Goal: Task Accomplishment & Management: Use online tool/utility

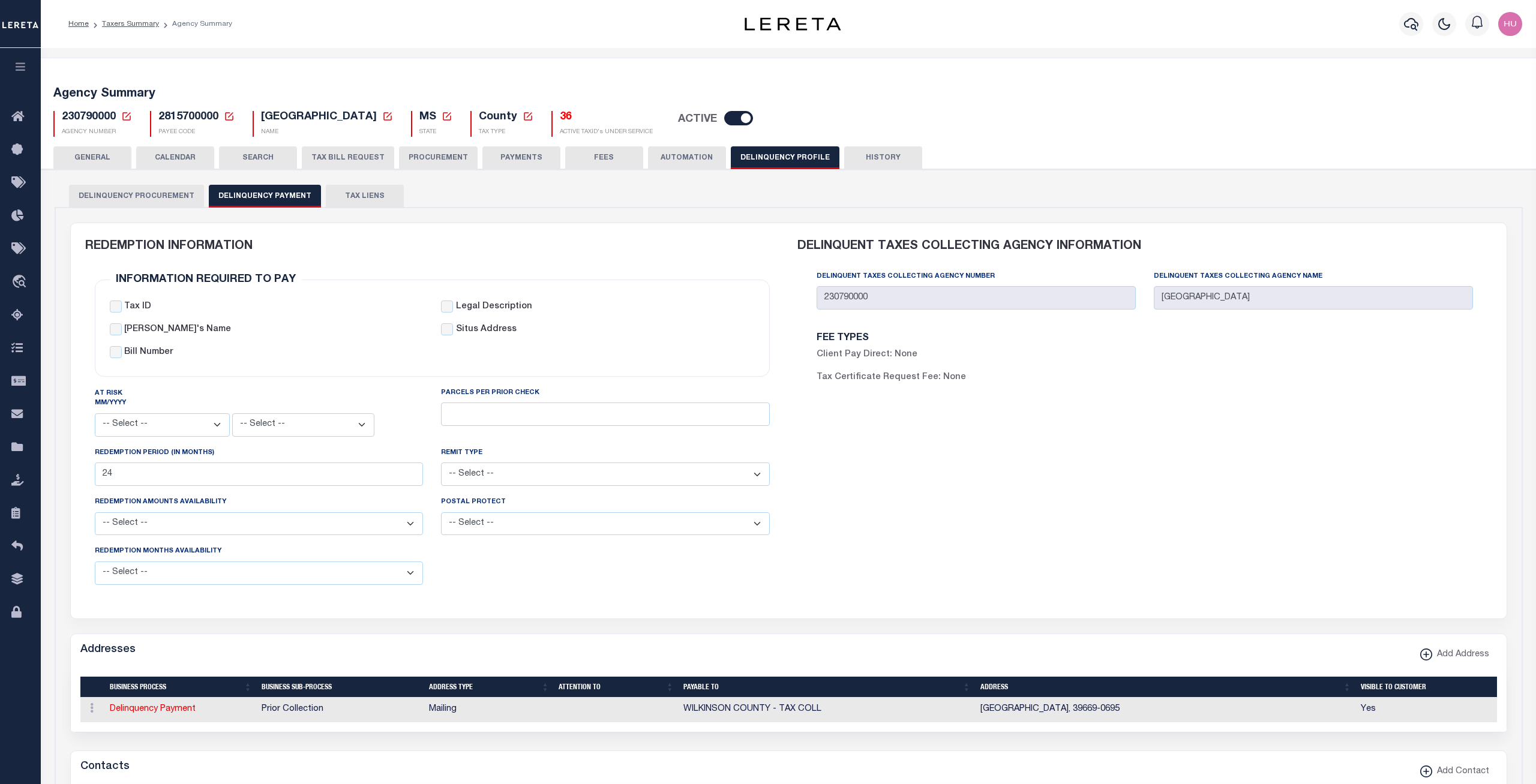
select select
click at [125, 24] on link "Taxers Summary" at bounding box center [131, 24] width 57 height 7
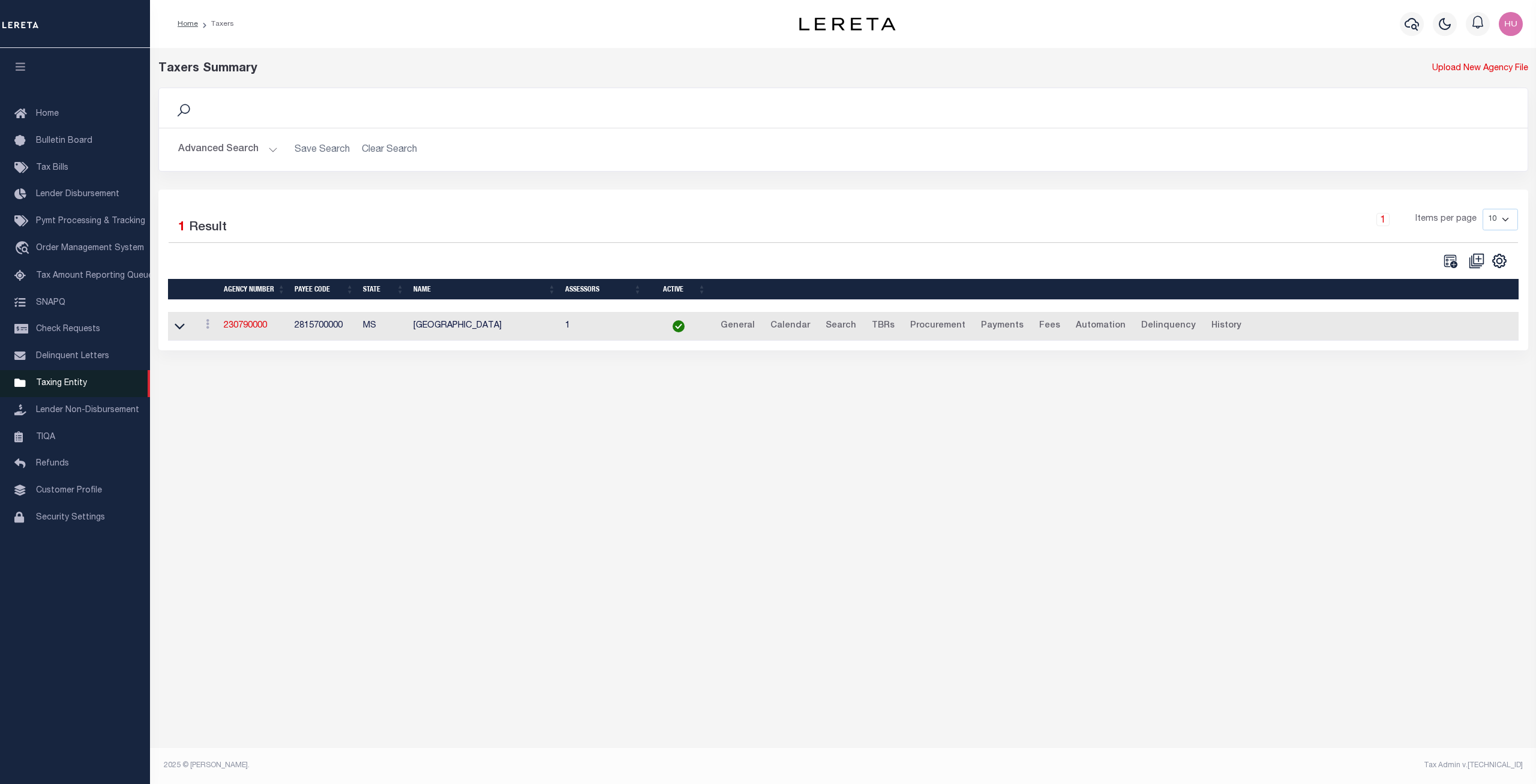
click at [76, 384] on link "Taxing Entity" at bounding box center [75, 383] width 150 height 27
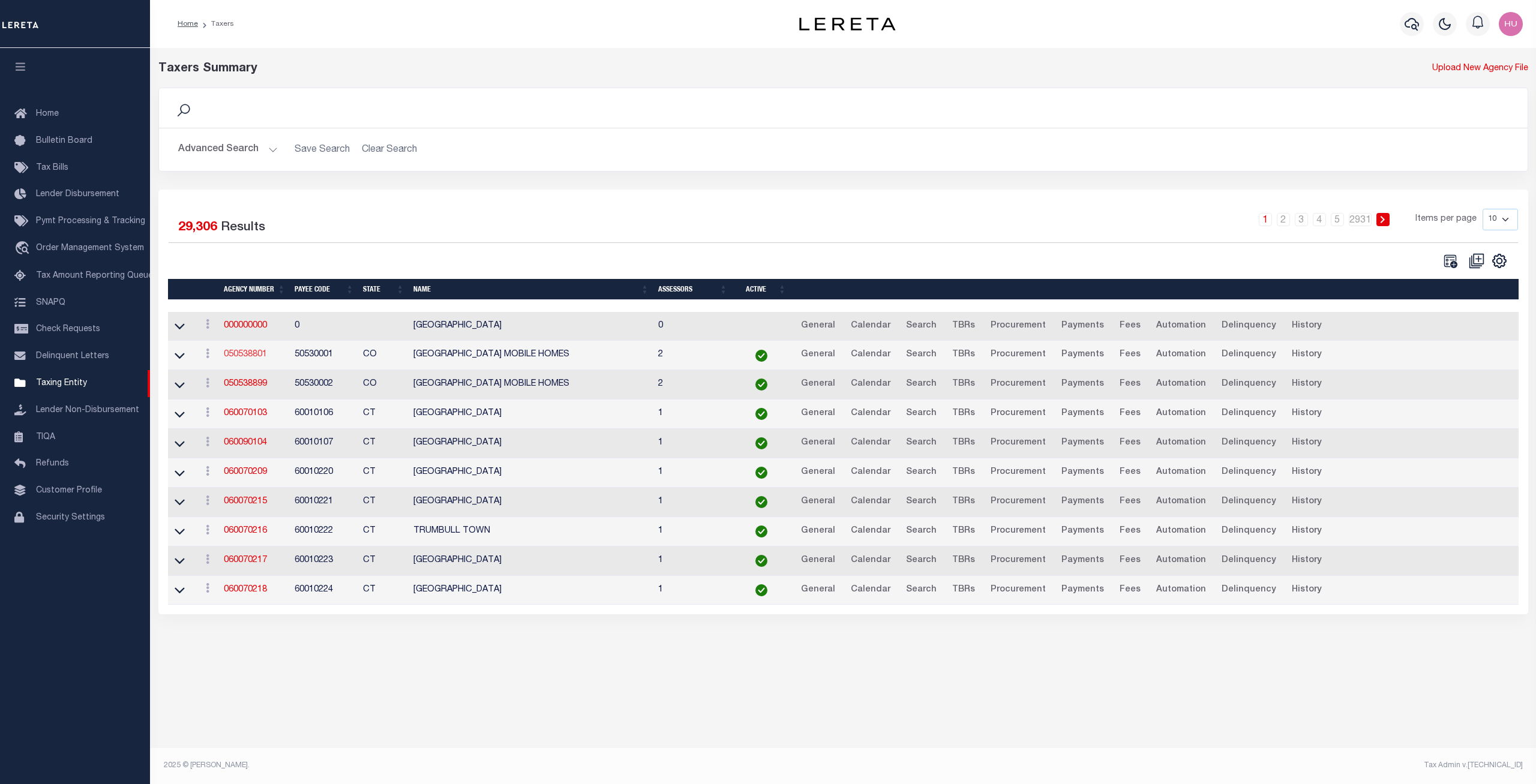
click at [252, 353] on link "050538801" at bounding box center [245, 355] width 43 height 9
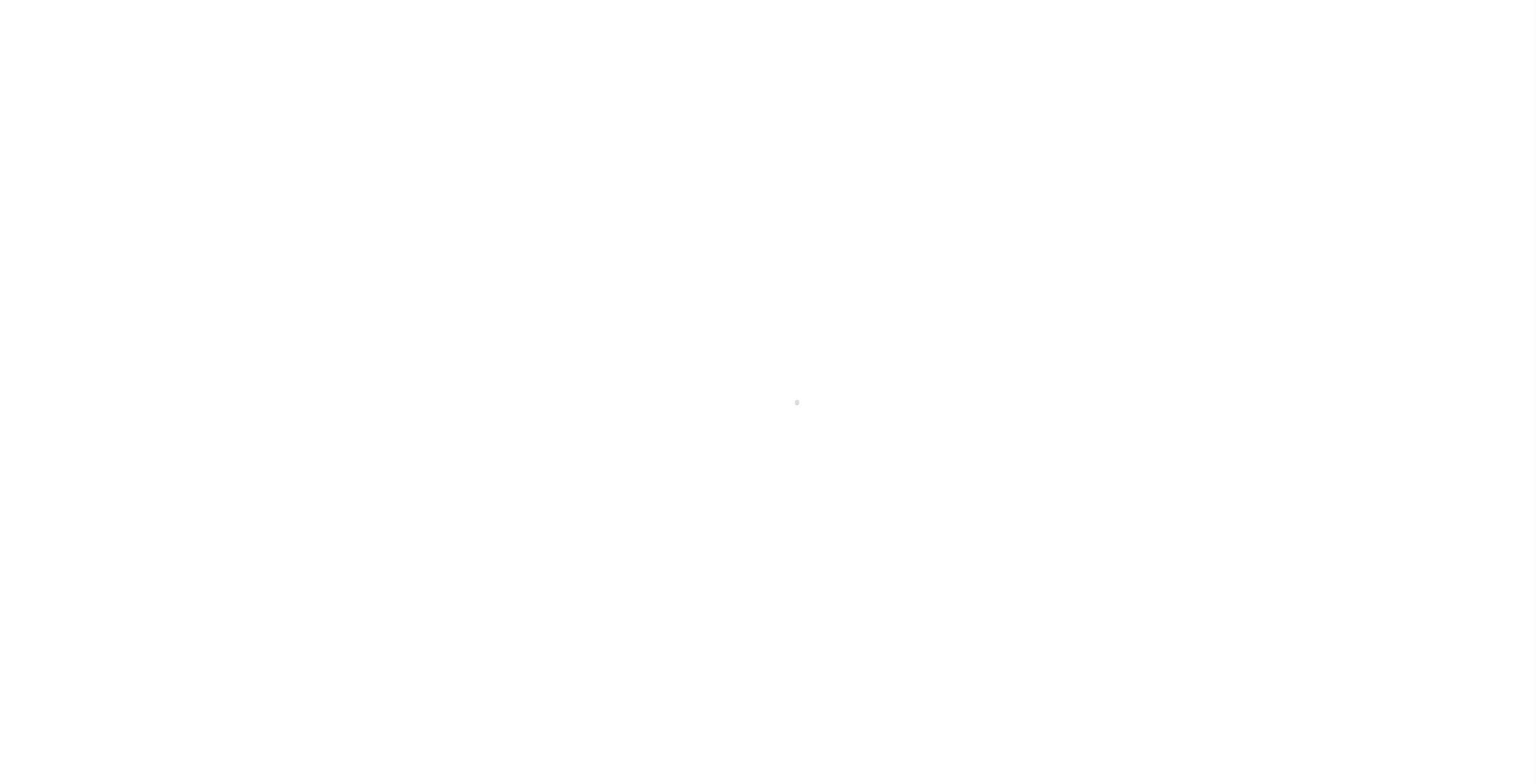
select select
checkbox input "false"
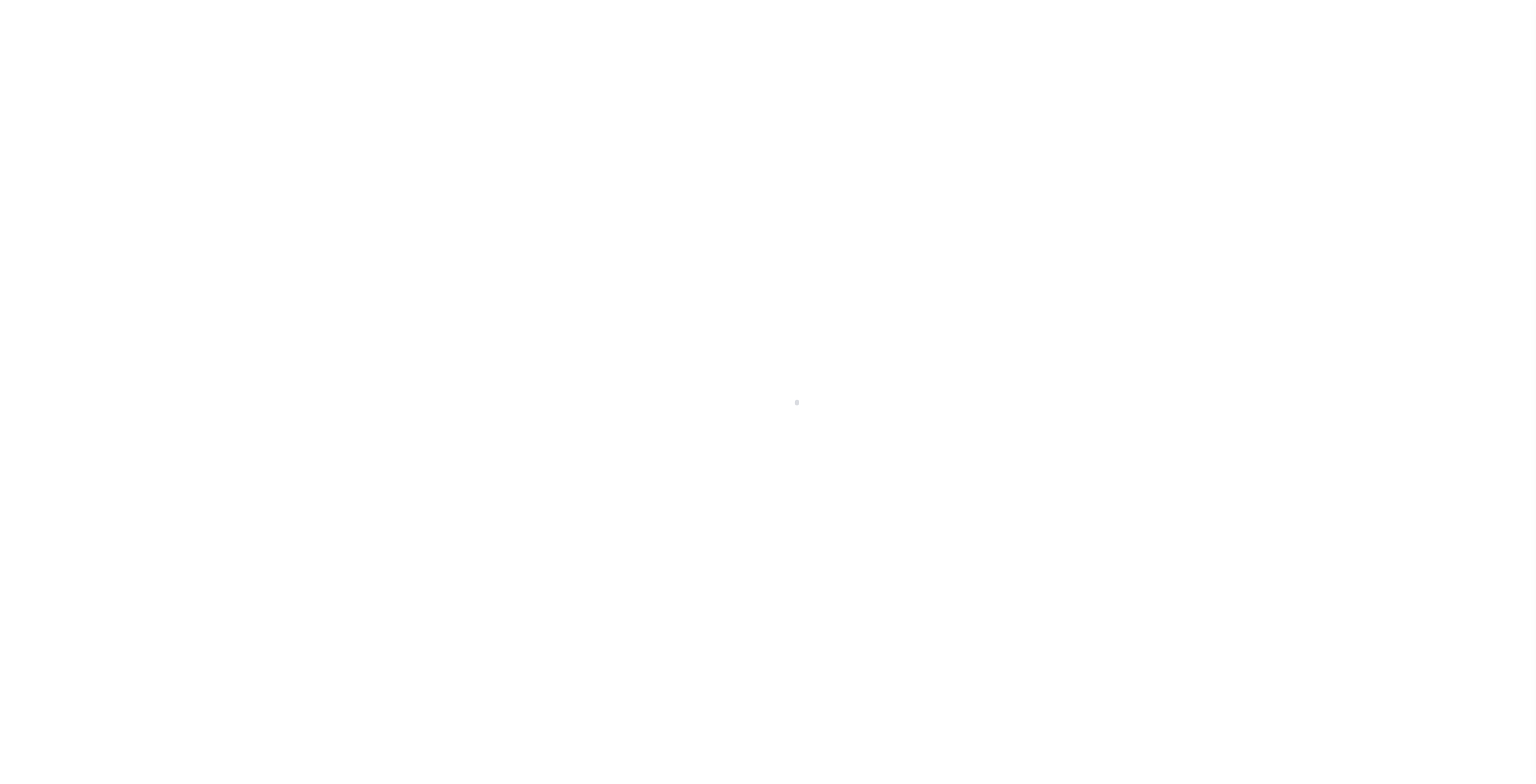
checkbox input "false"
type input "810500000"
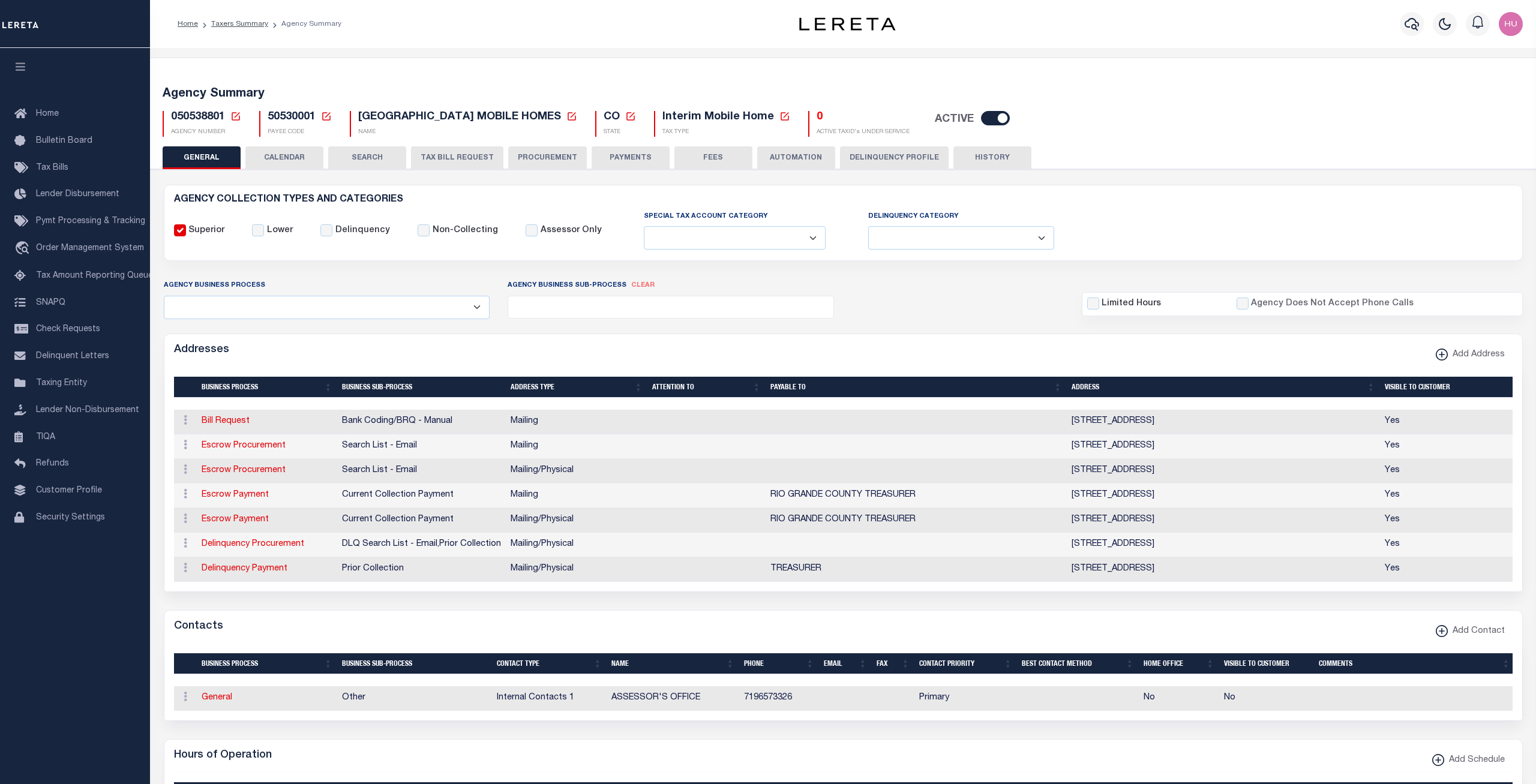
click at [1176, 207] on div "AGENCY COLLECTION TYPES AND CATEGORIES Superior Lower Delinquency Non-Collecting" at bounding box center [843, 223] width 1356 height 56
click at [232, 26] on link "Taxers Summary" at bounding box center [240, 24] width 57 height 7
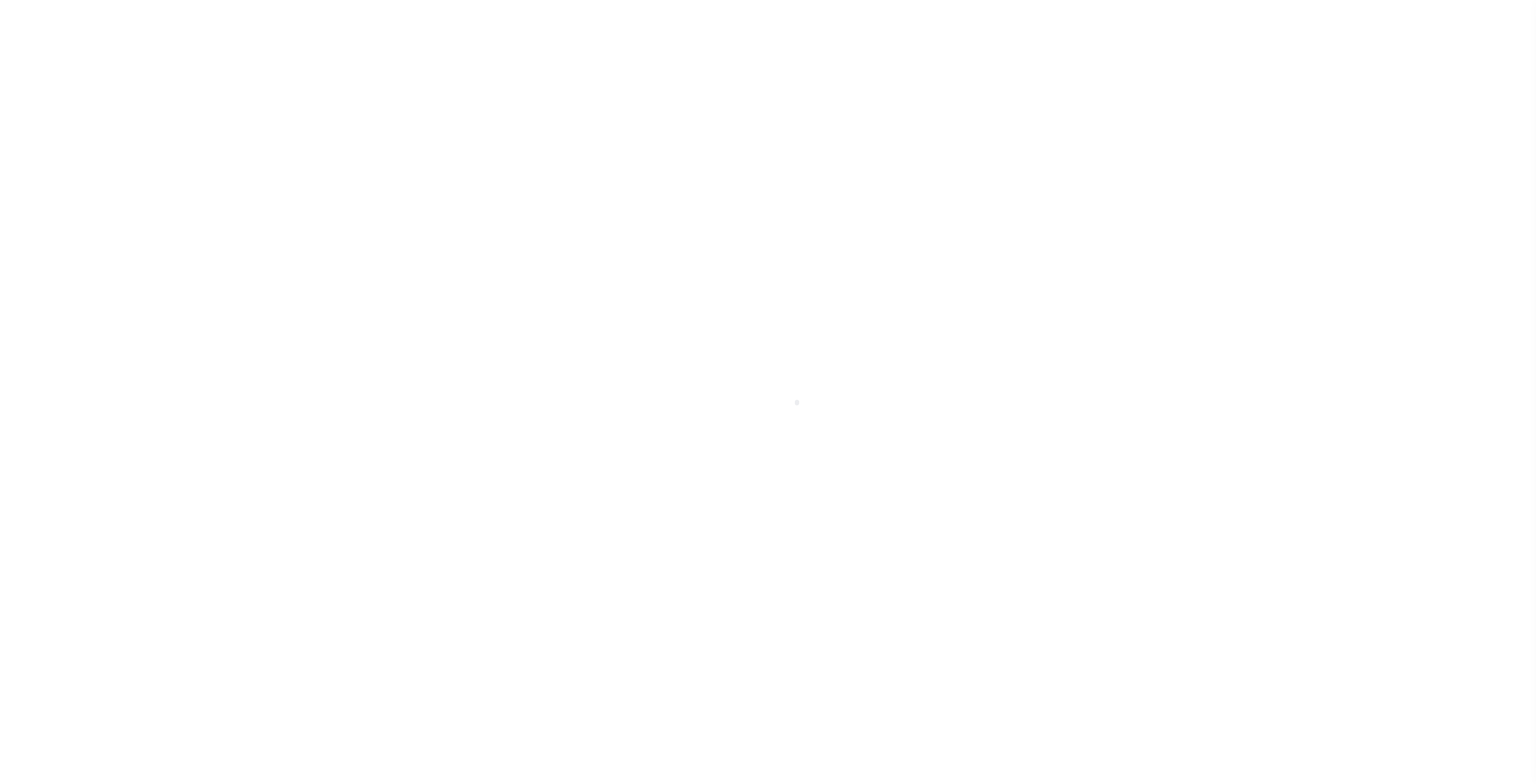
select select
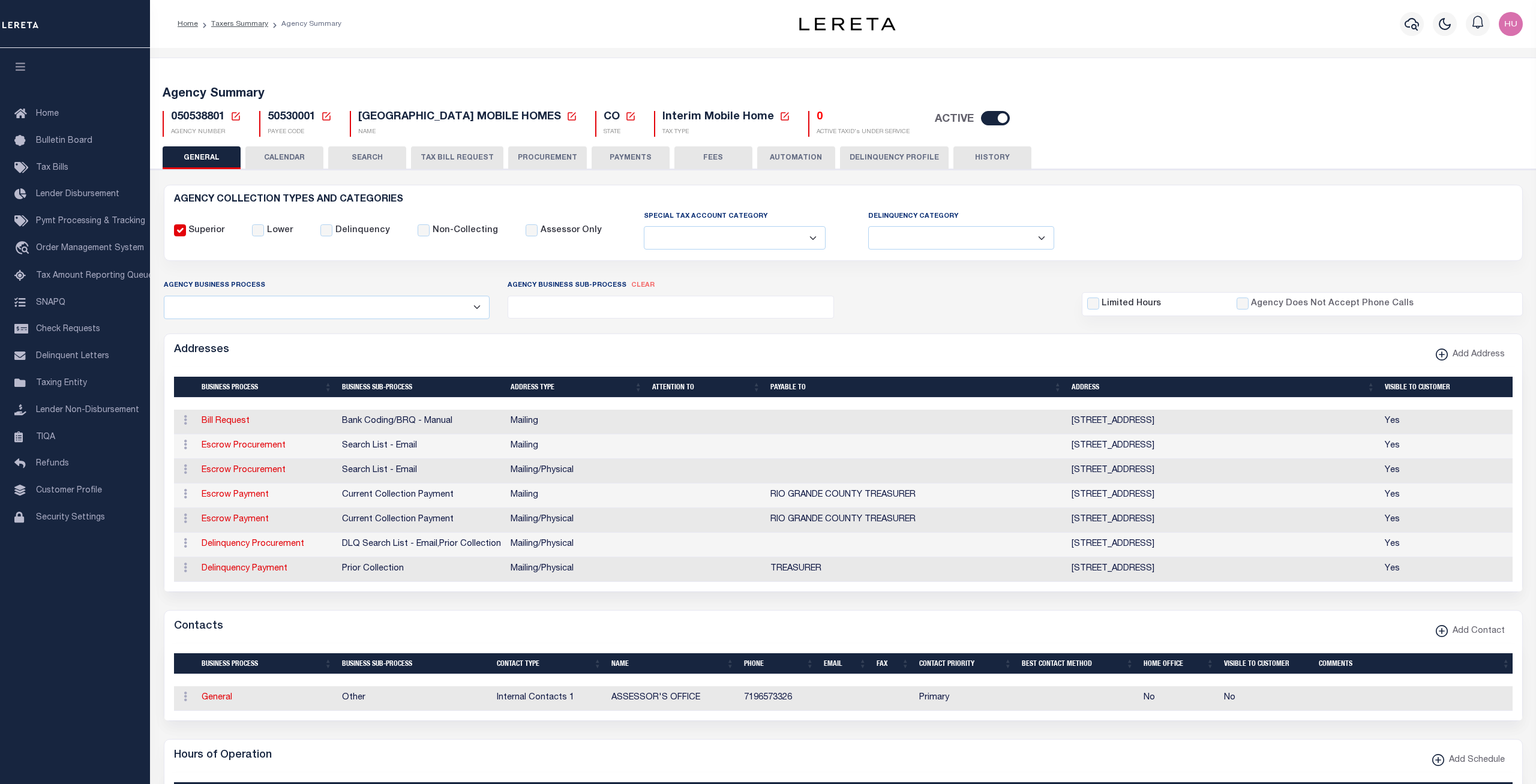
click at [1159, 215] on div "Superior Lower Delinquency Non-Collecting Assessor Only" at bounding box center [843, 230] width 1356 height 40
click at [236, 24] on link "Taxers Summary" at bounding box center [240, 24] width 57 height 7
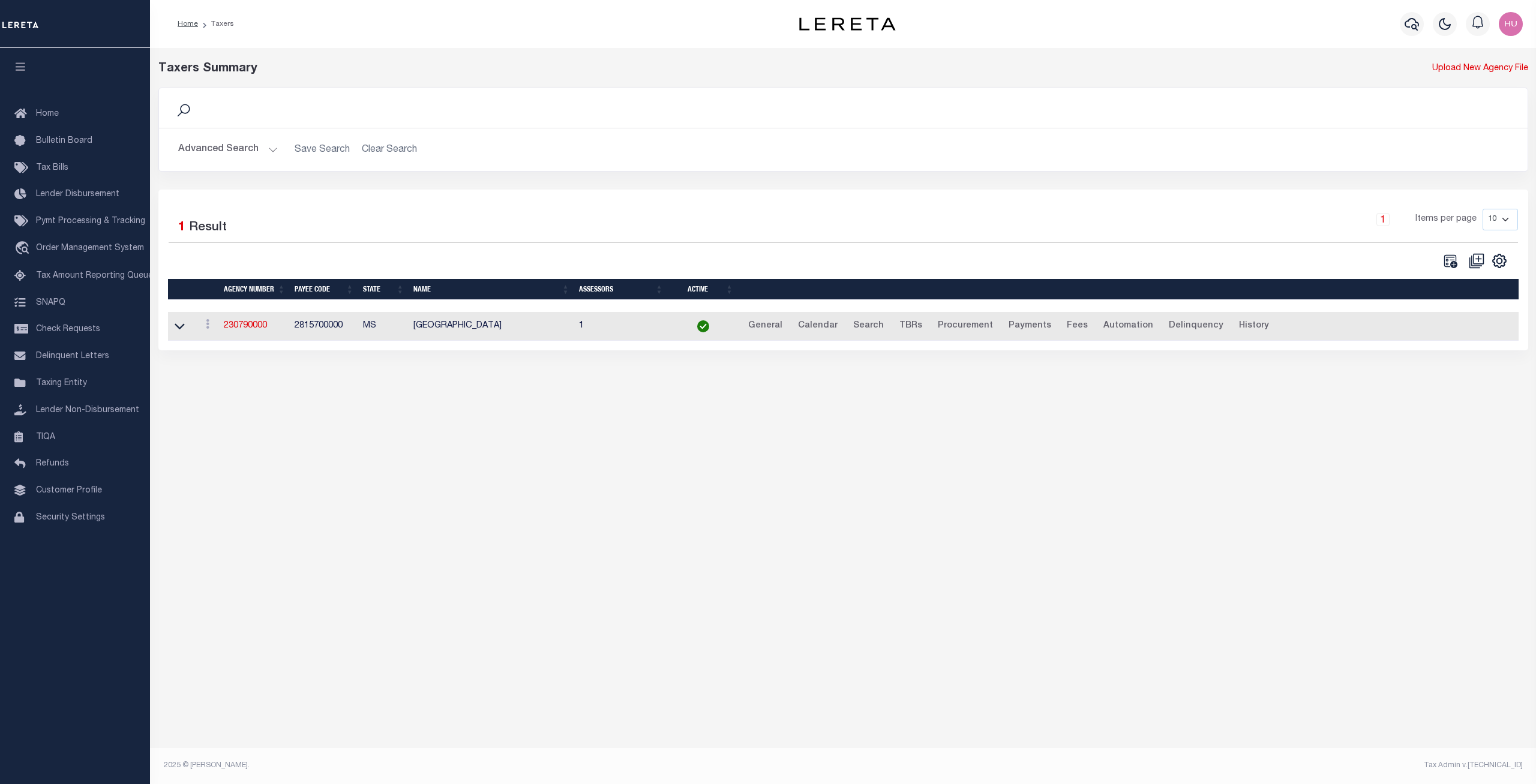
click at [397, 149] on h2 "Advanced Search Save Search Clear Search tblPayees_dynamictable_____DefaultSave…" at bounding box center [843, 149] width 1349 height 23
click at [237, 148] on button "Advanced Search" at bounding box center [228, 149] width 99 height 23
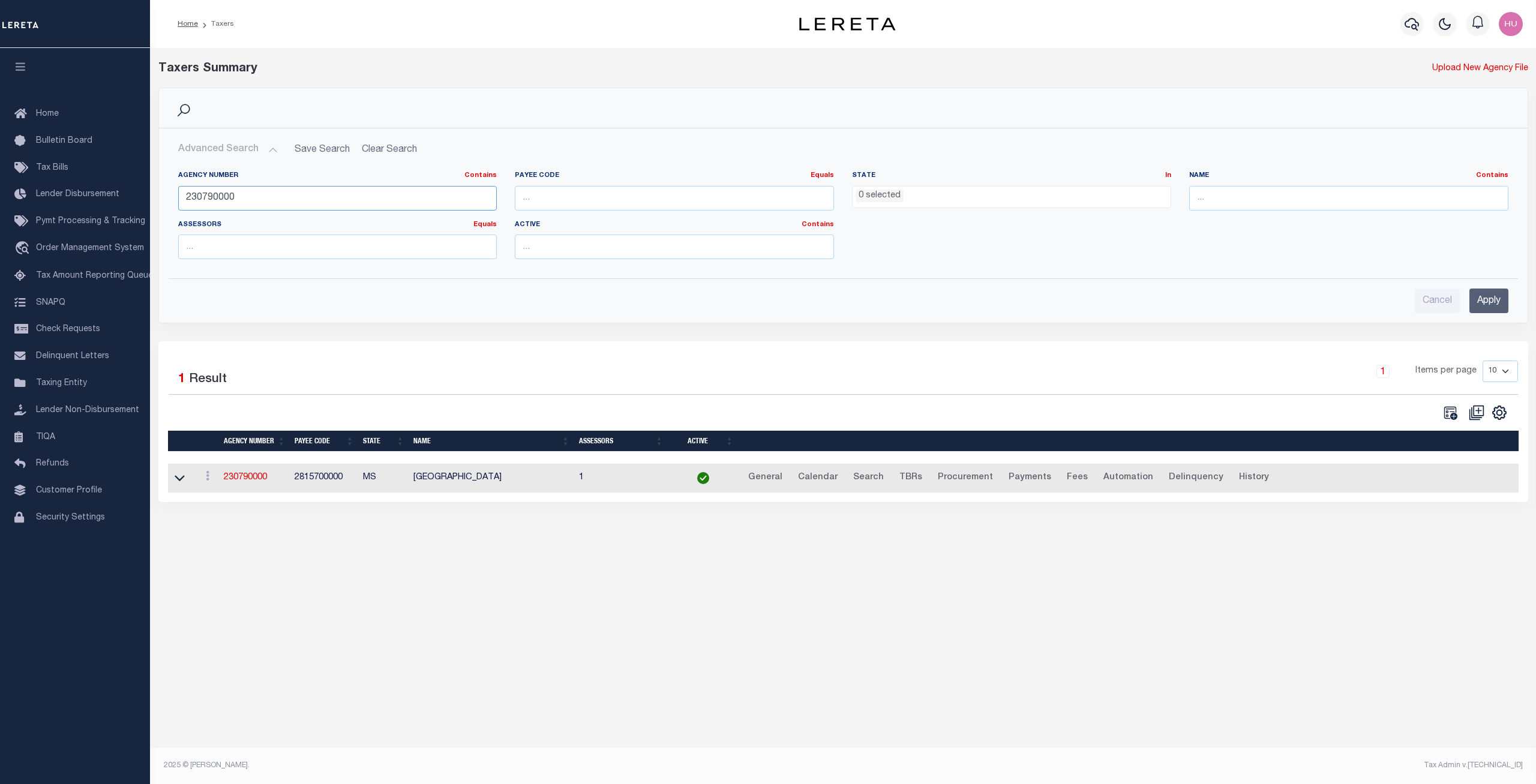
click at [224, 202] on input "230790000" at bounding box center [338, 198] width 319 height 25
click at [1498, 306] on input "Apply" at bounding box center [1488, 301] width 39 height 25
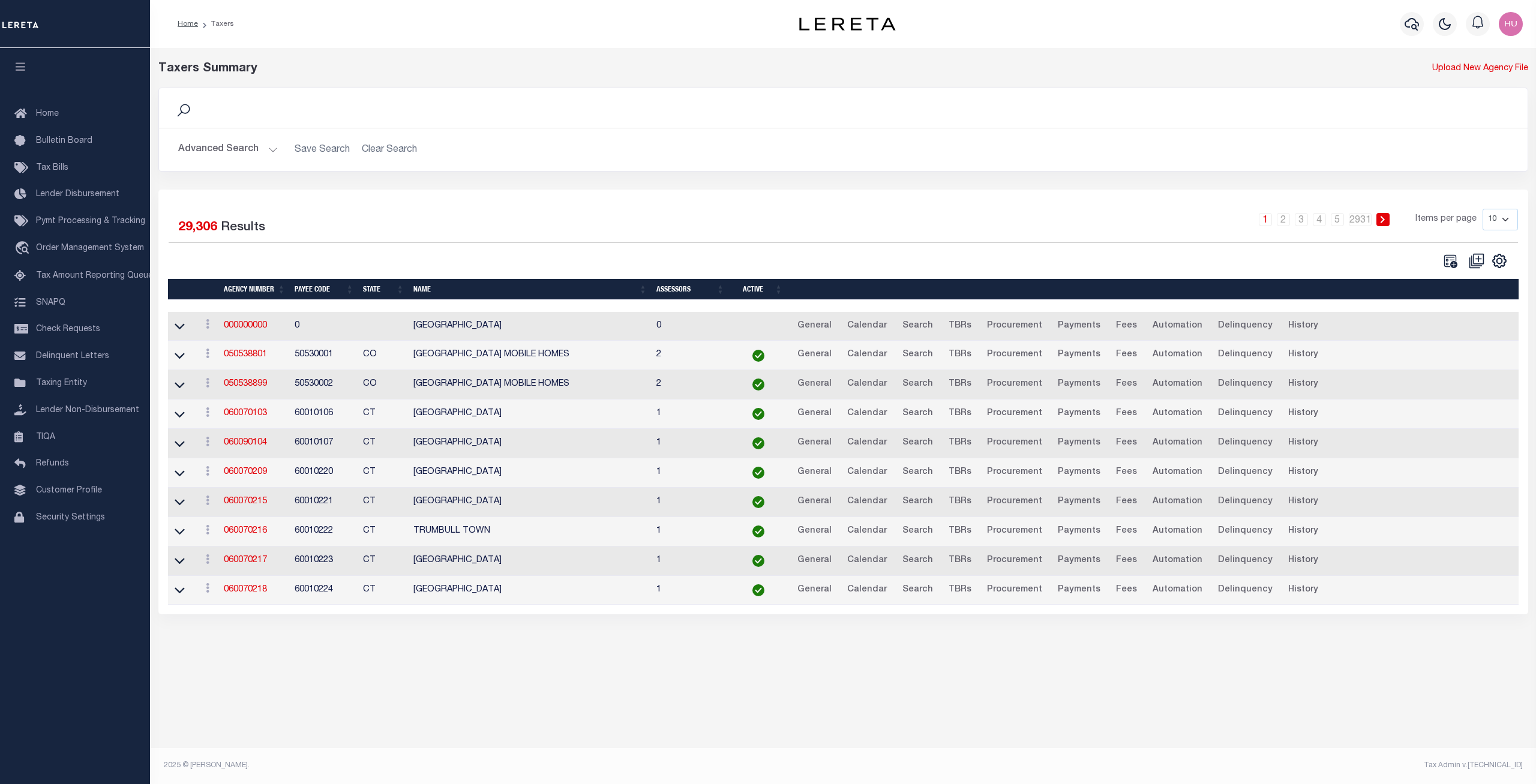
click at [1482, 209] on select "10 25 50 100" at bounding box center [1500, 219] width 35 height 21
select select "100"
click option "100" at bounding box center [0, 0] width 0 height 0
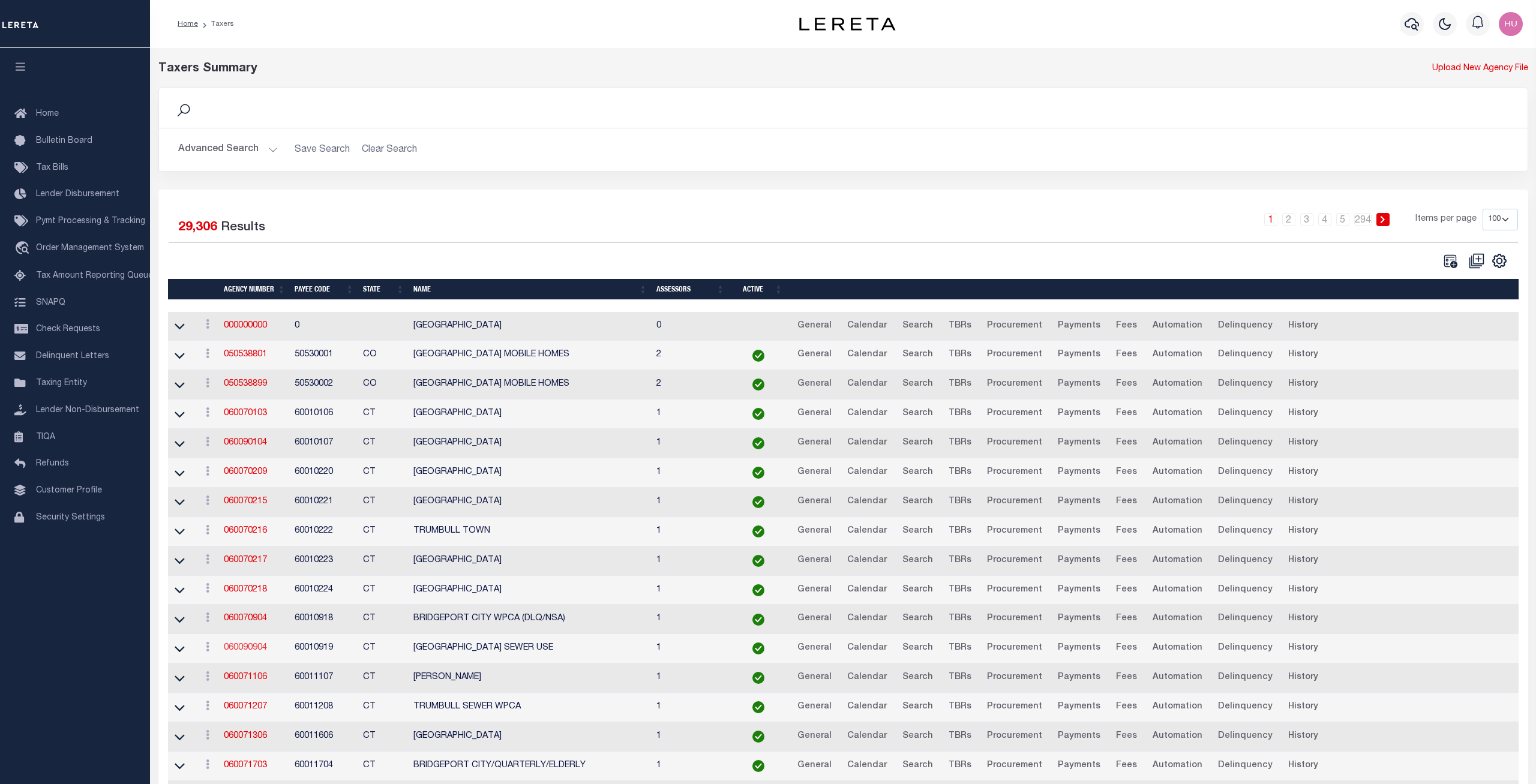
click at [245, 649] on link "060090904" at bounding box center [245, 648] width 43 height 9
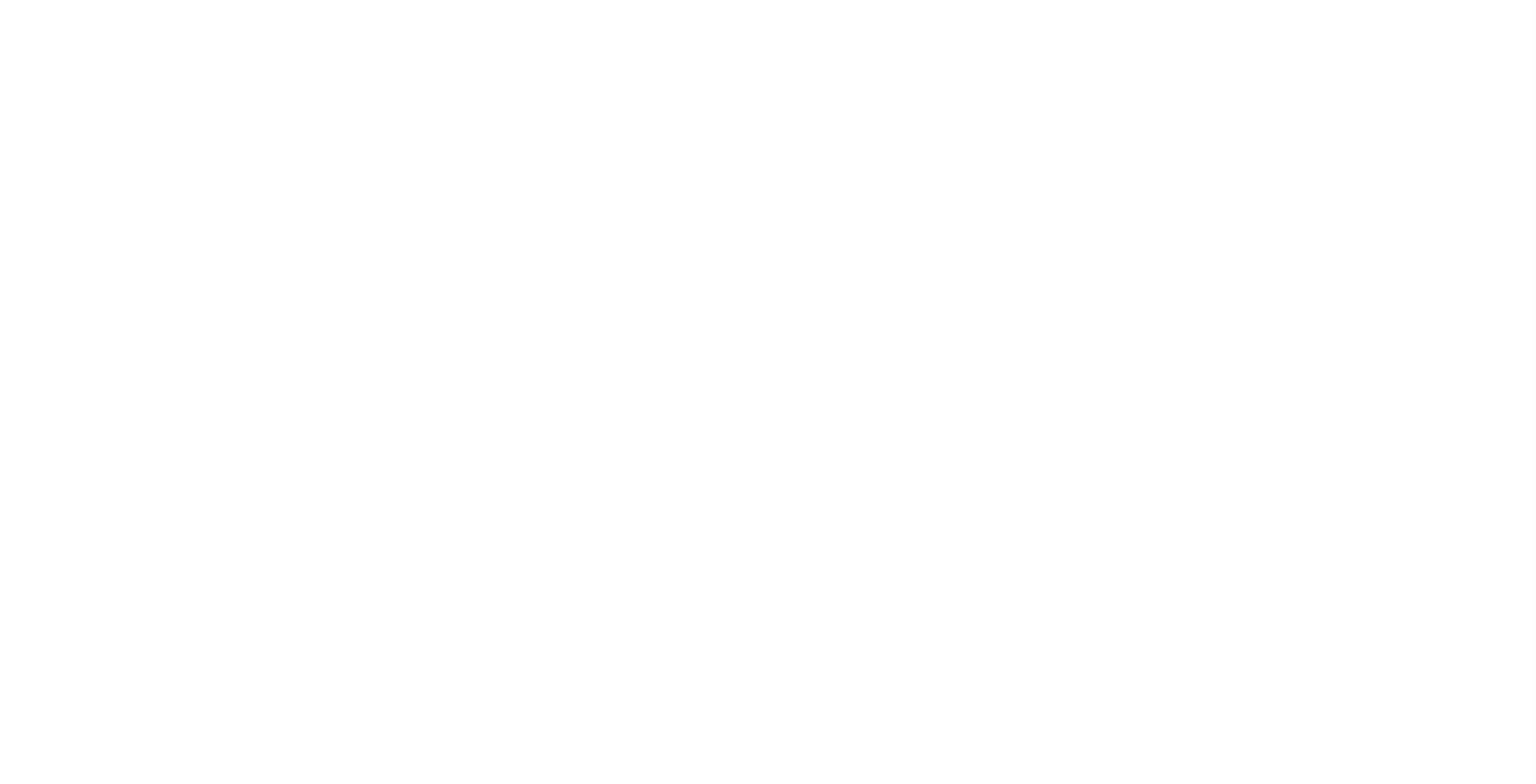
select select "2"
select select
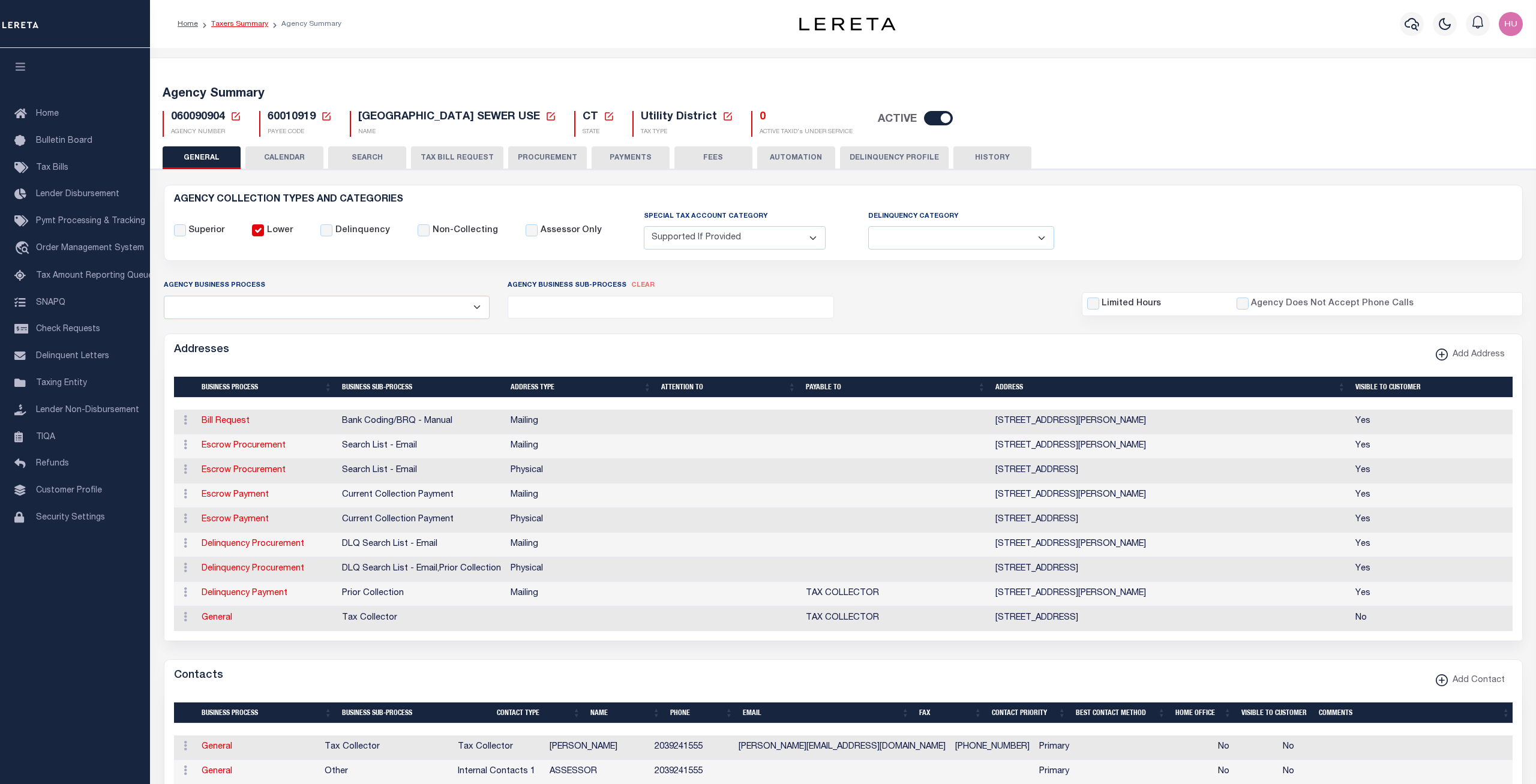
click at [251, 22] on link "Taxers Summary" at bounding box center [240, 24] width 57 height 7
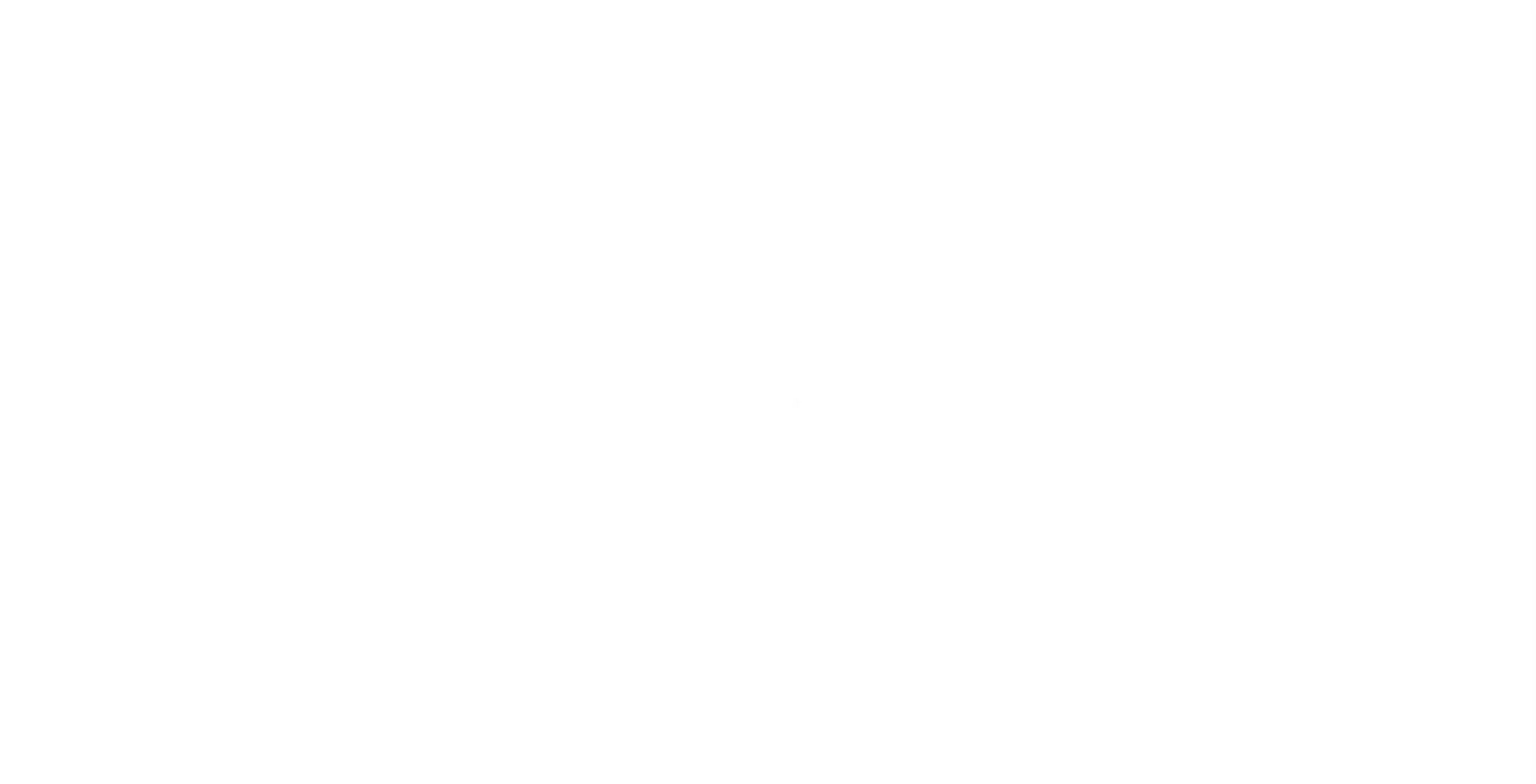
select select "100"
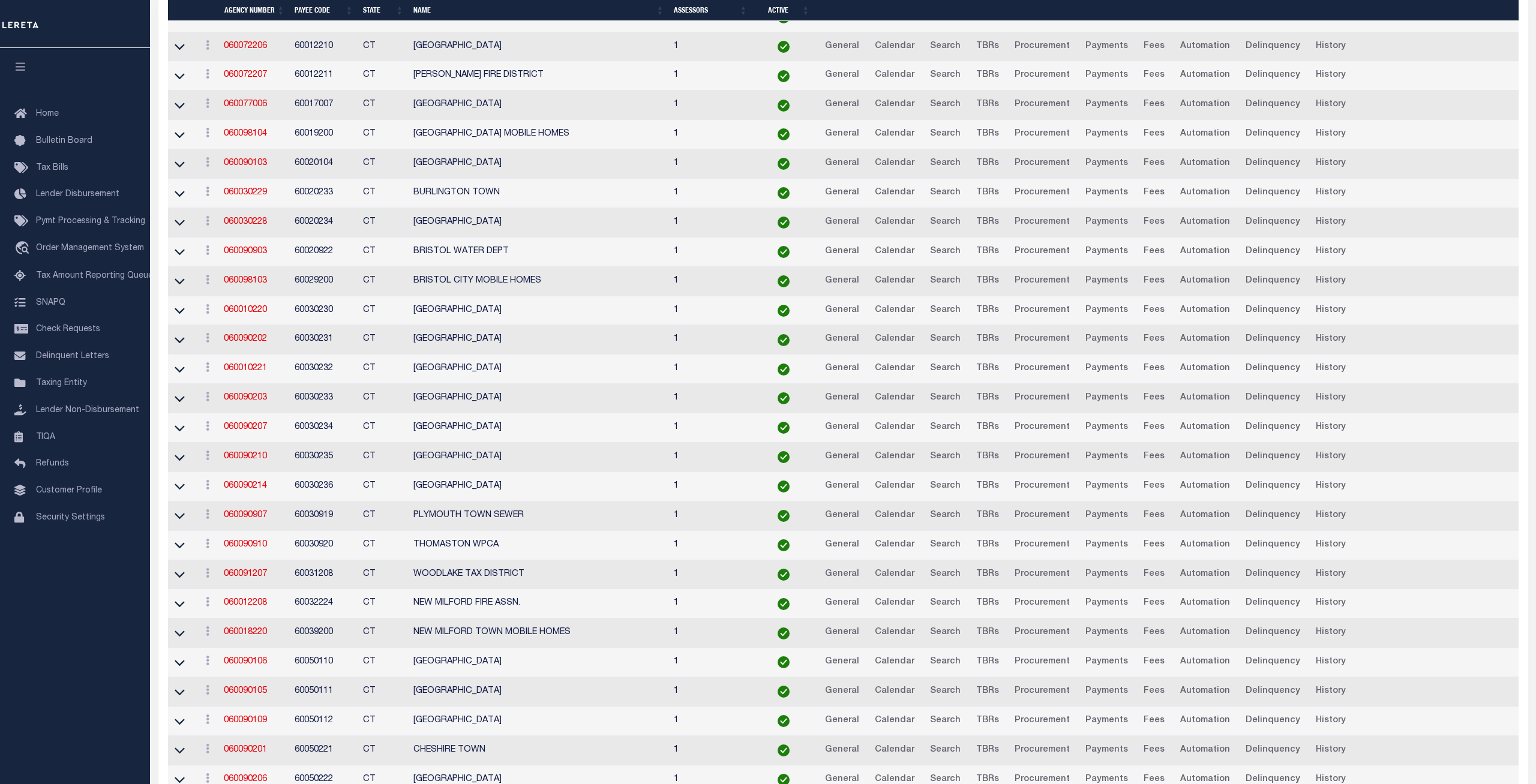
scroll to position [856, 0]
click at [240, 573] on link "060018220" at bounding box center [245, 571] width 43 height 9
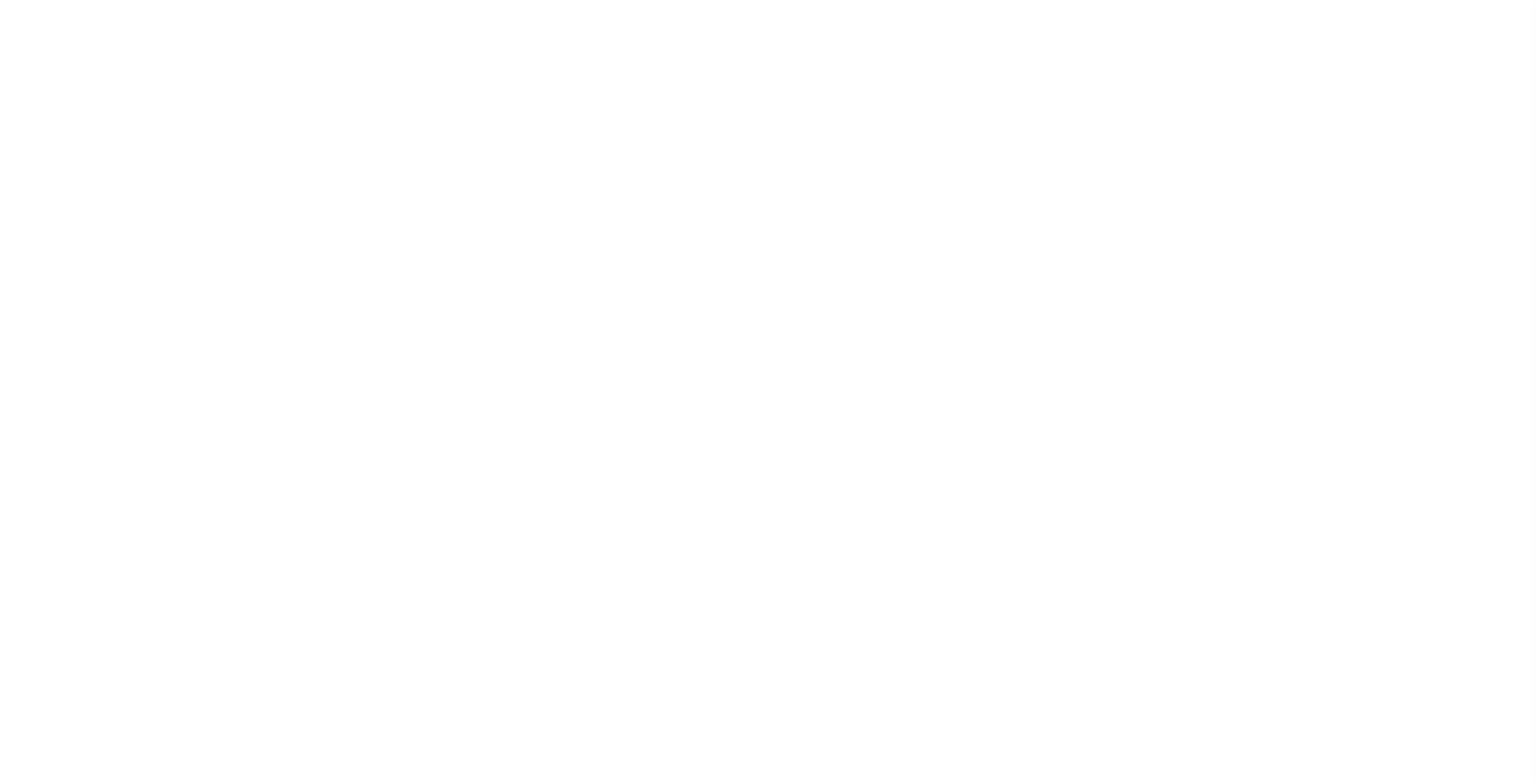
select select
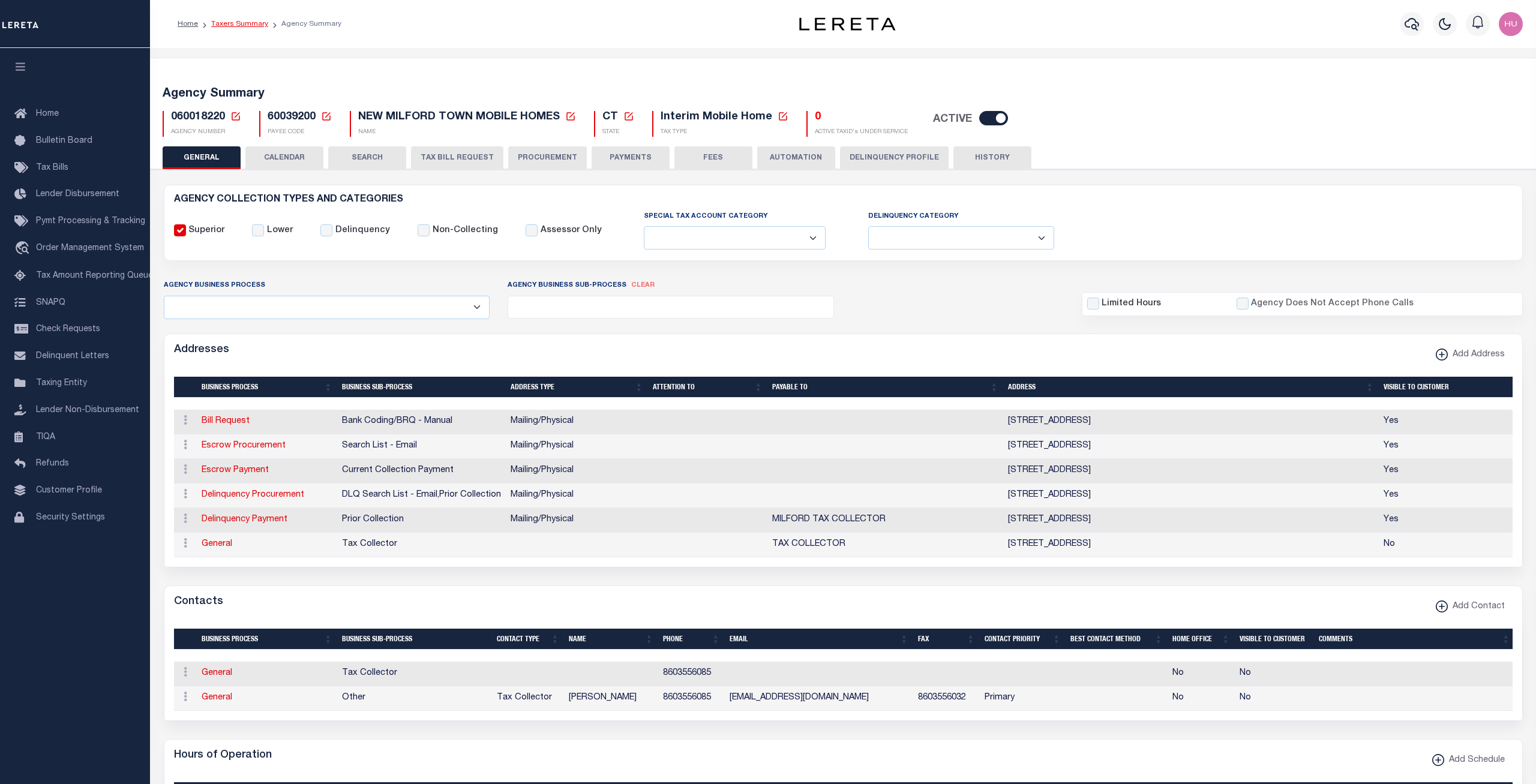
click at [234, 27] on link "Taxers Summary" at bounding box center [240, 24] width 57 height 7
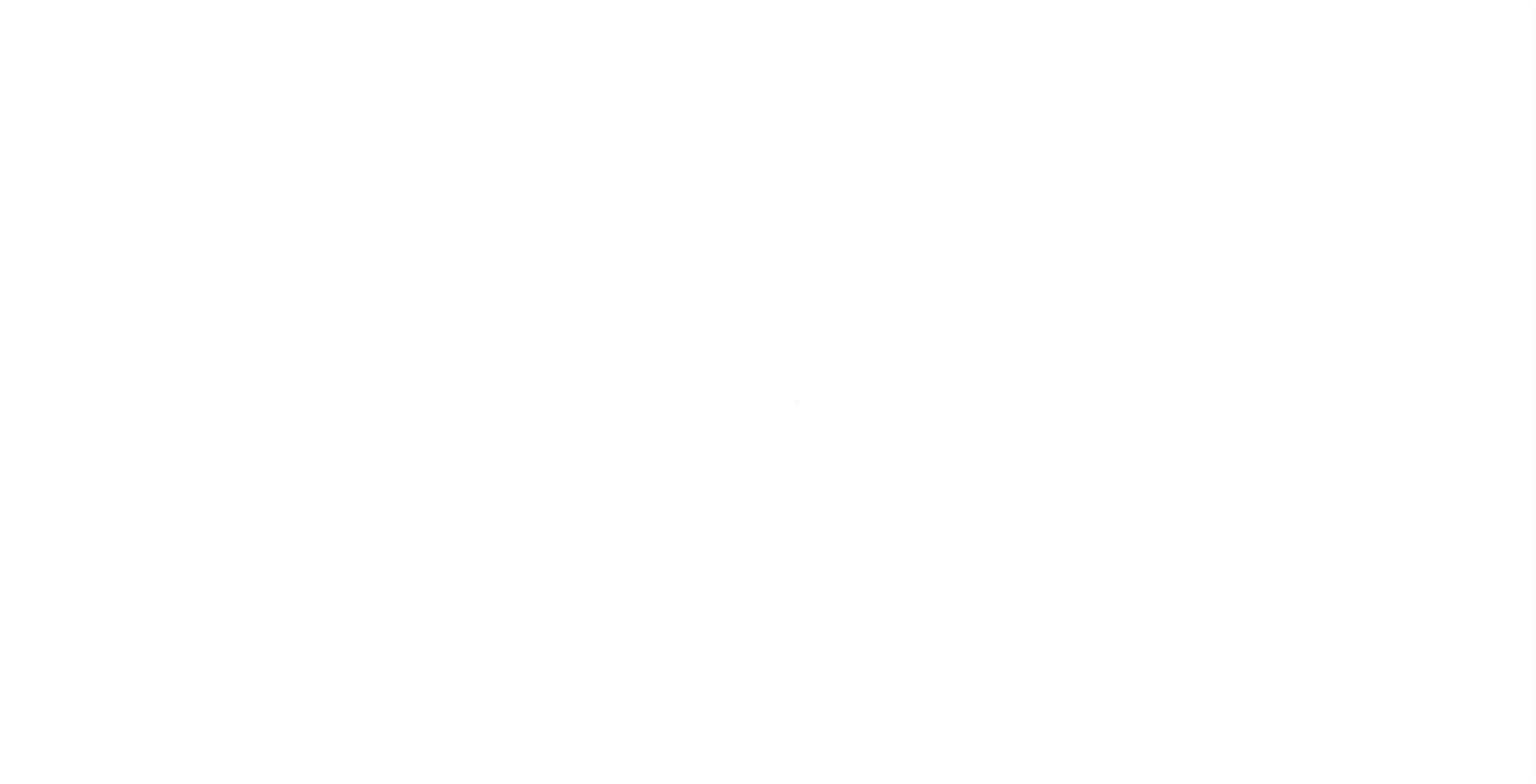
select select "100"
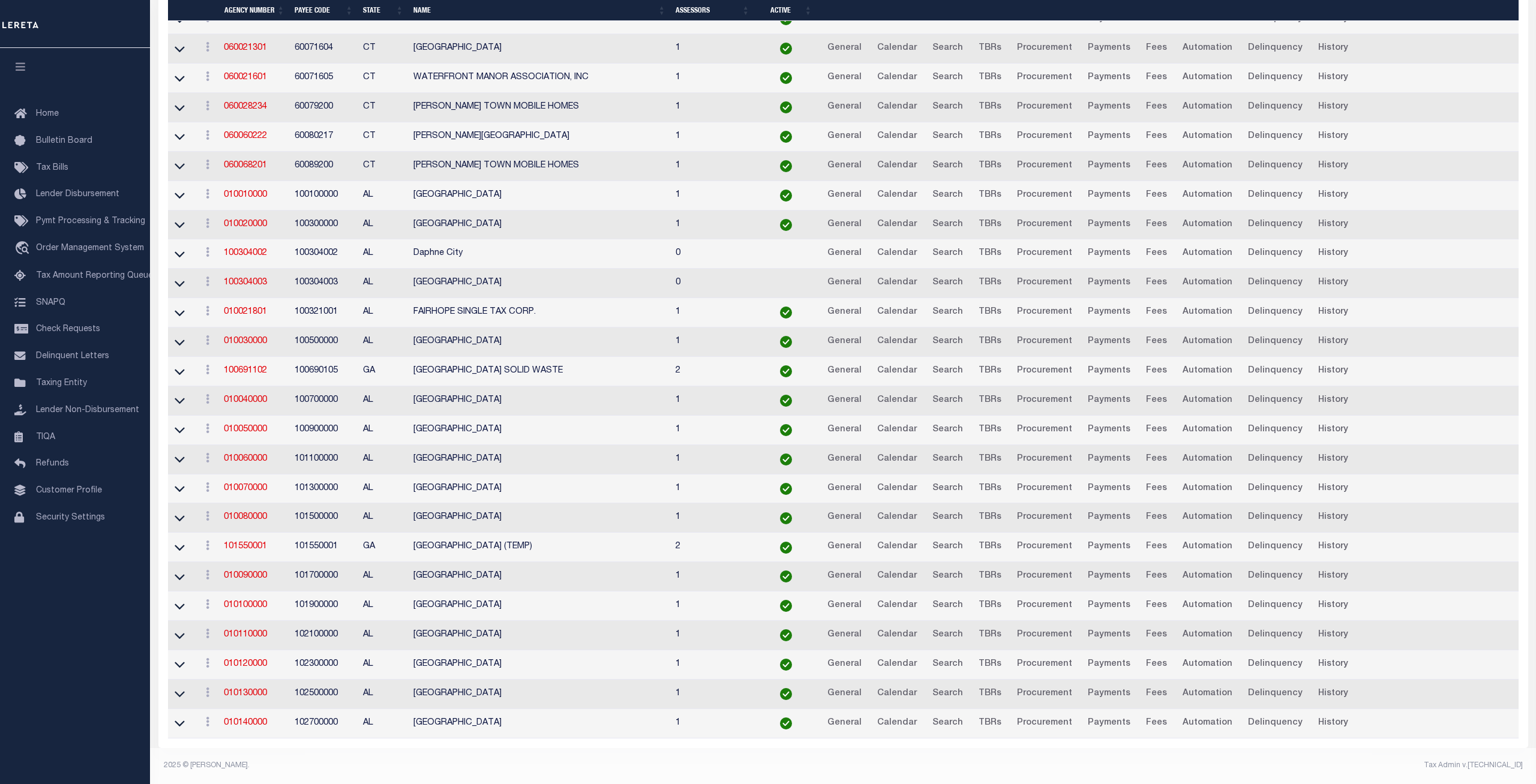
scroll to position [2435, 0]
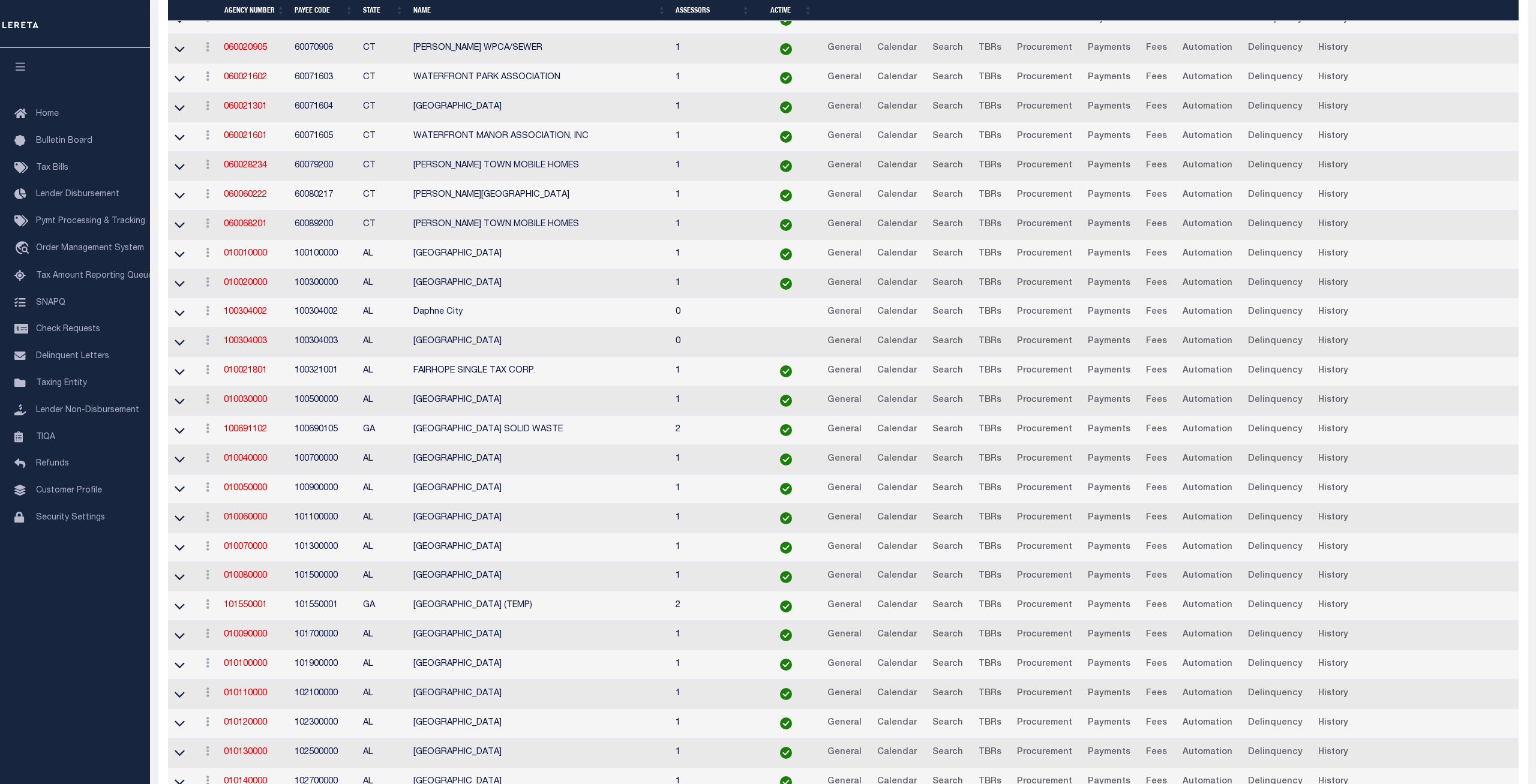
click at [248, 514] on td "010060000" at bounding box center [254, 518] width 71 height 29
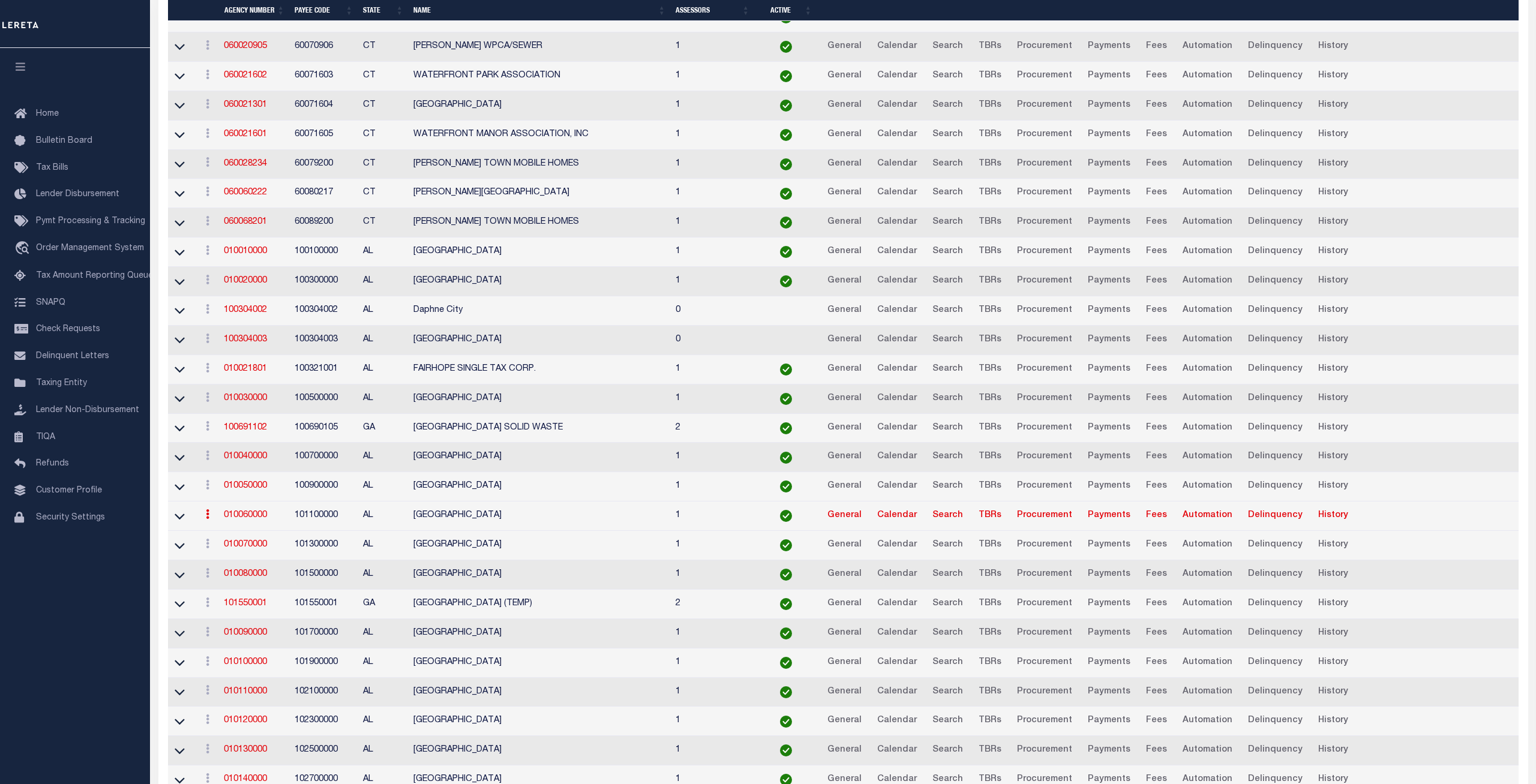
click at [246, 517] on link "010060000" at bounding box center [245, 515] width 43 height 9
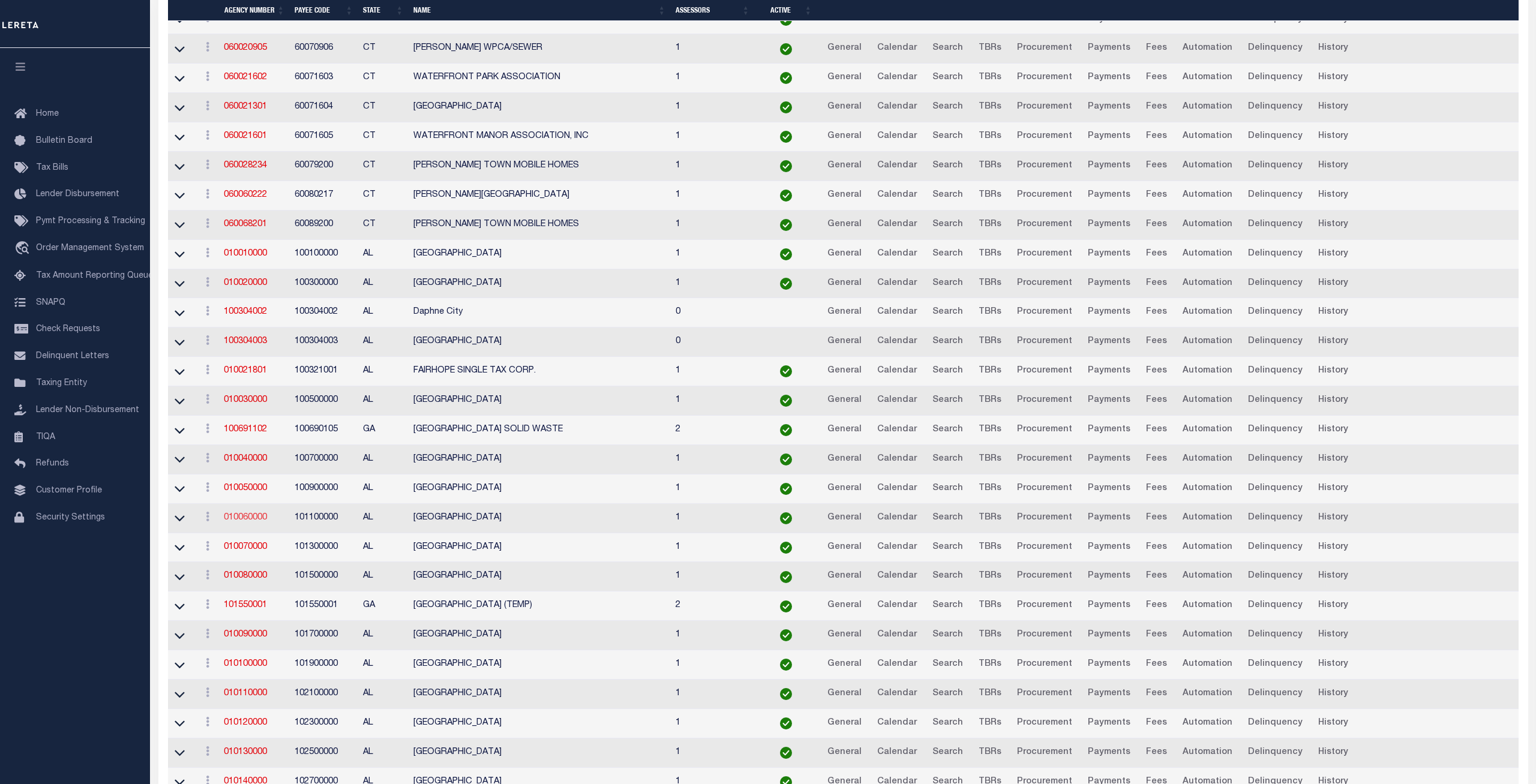
scroll to position [2436, 0]
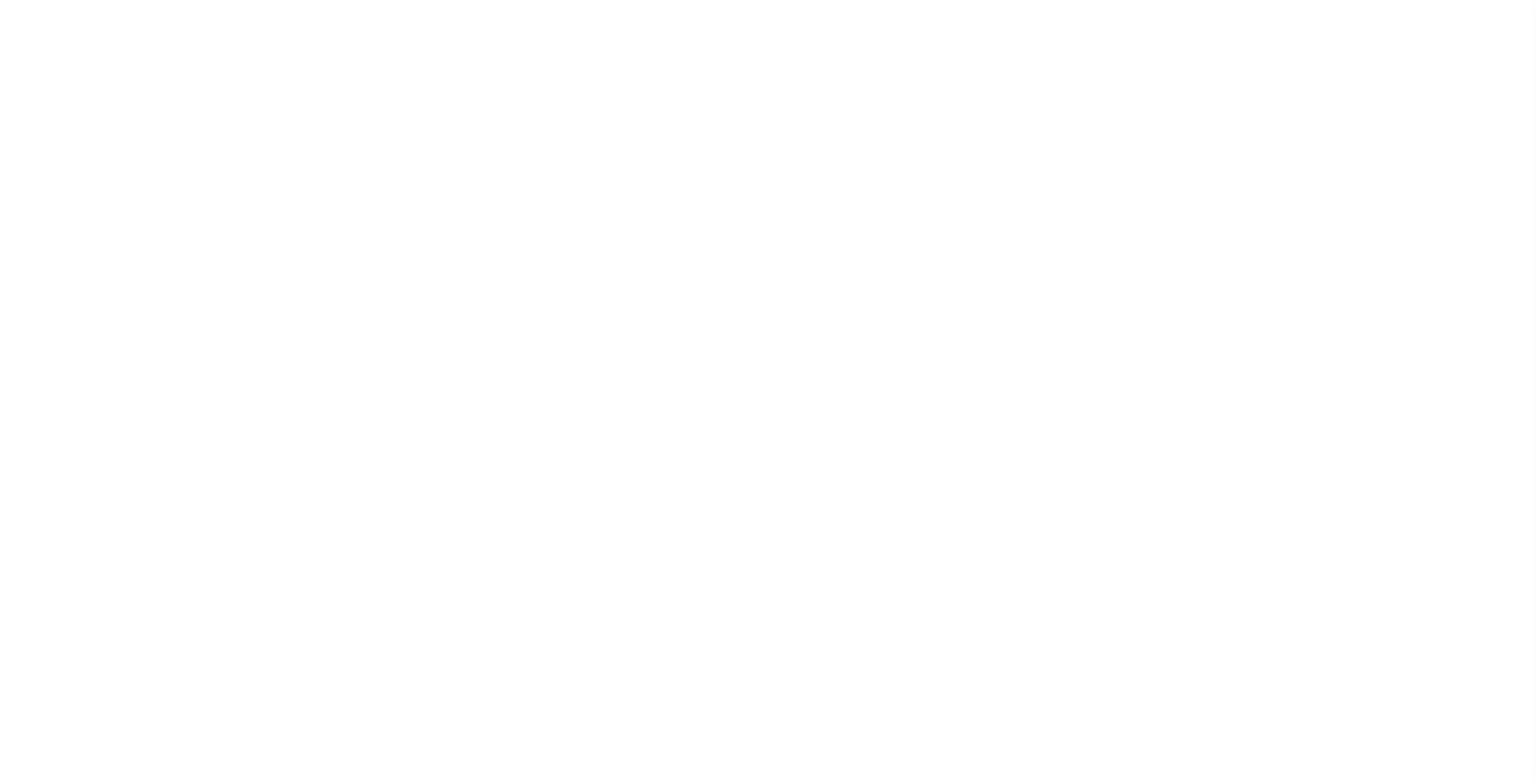
select select
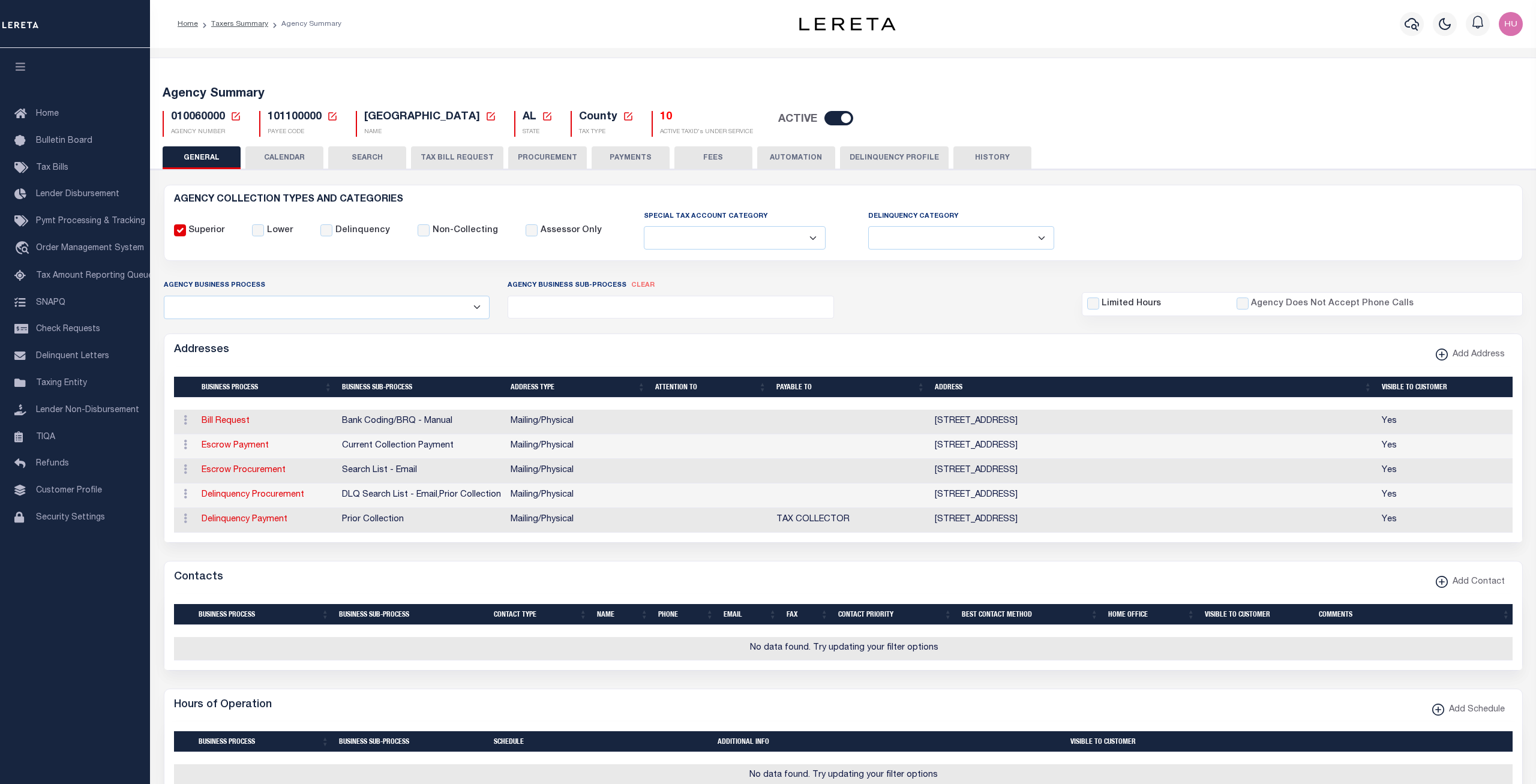
click at [660, 116] on h5 "10" at bounding box center [706, 117] width 93 height 13
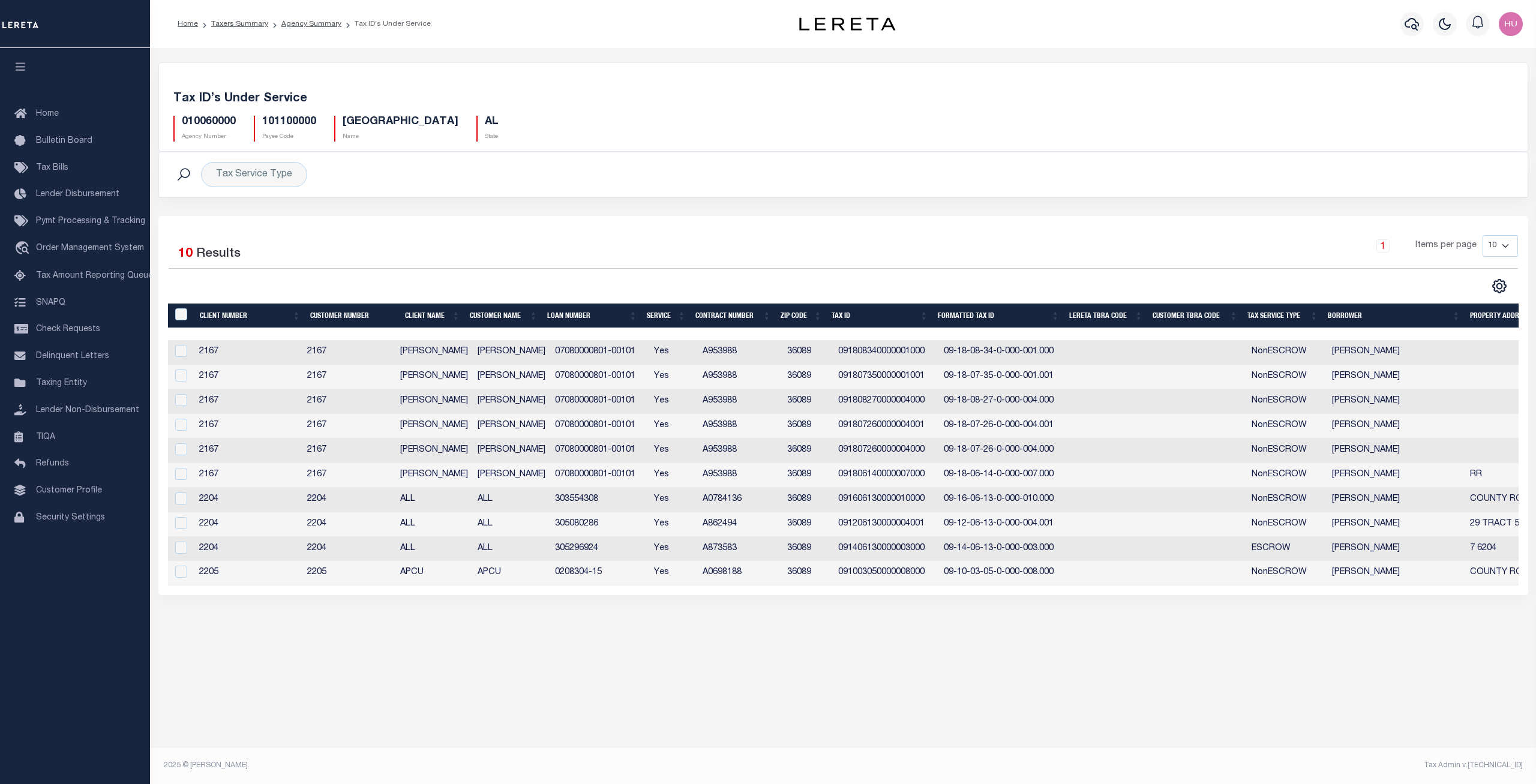
click at [564, 500] on td "303554308" at bounding box center [599, 499] width 99 height 25
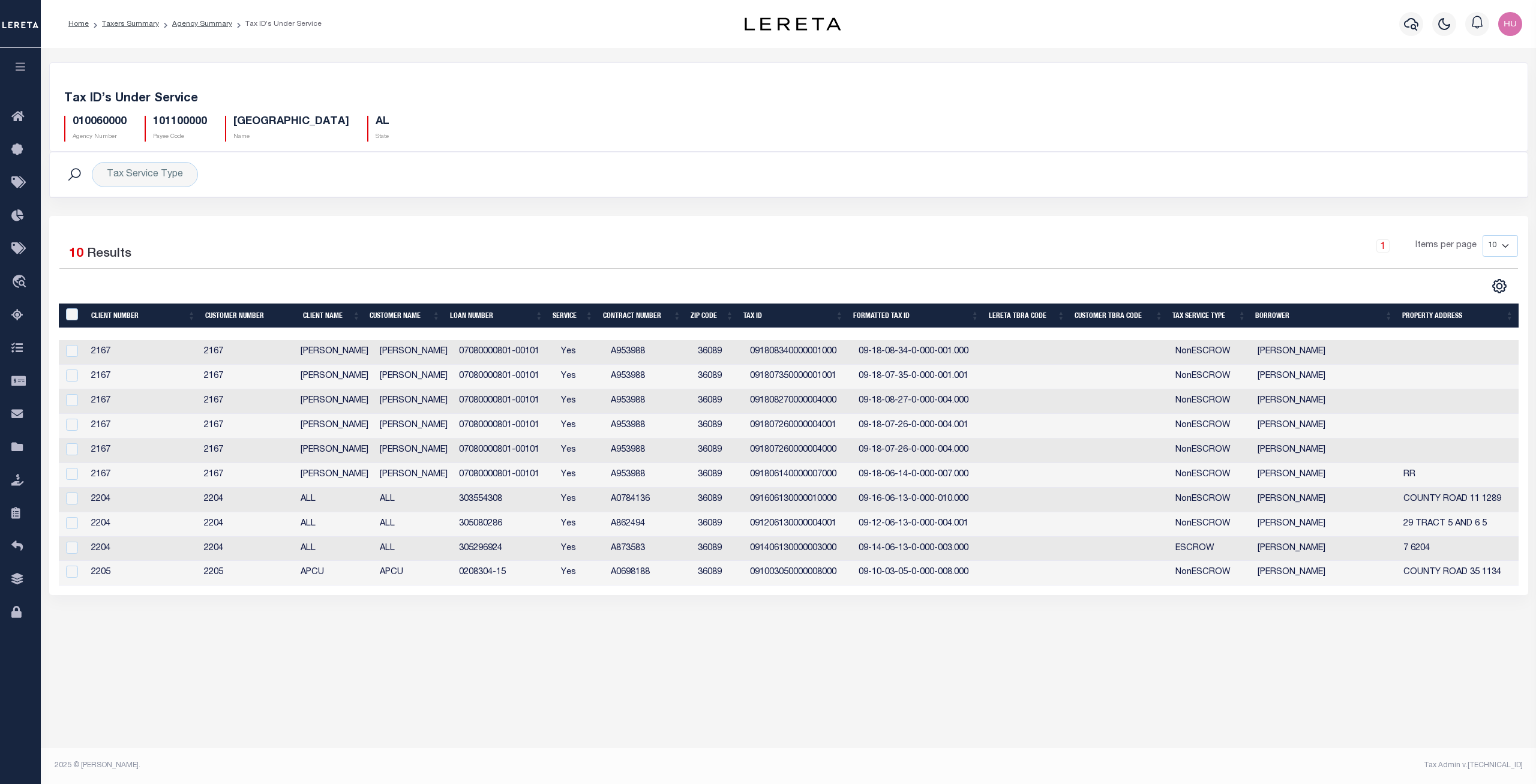
checkbox input "false"
copy td "303554308"
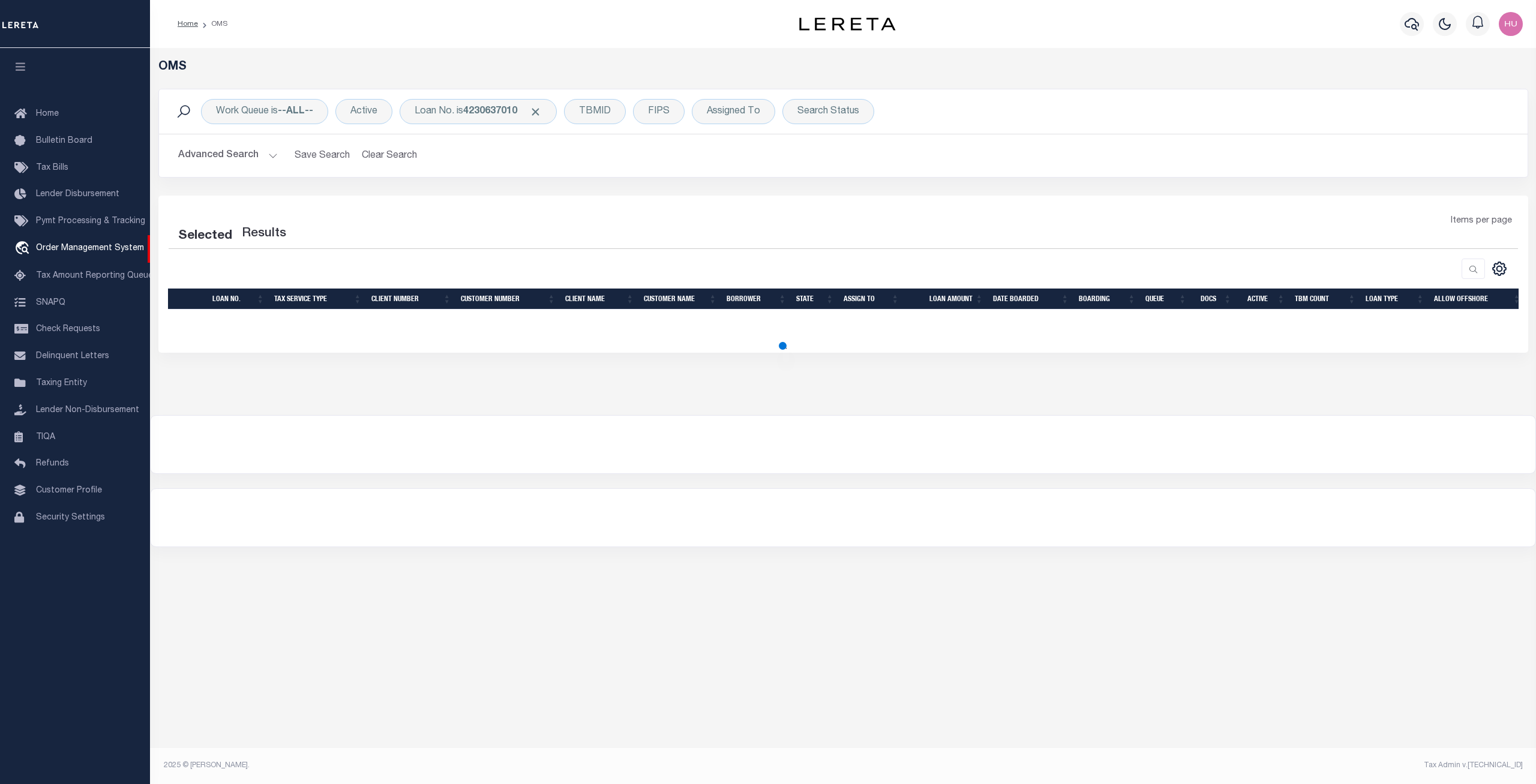
select select "200"
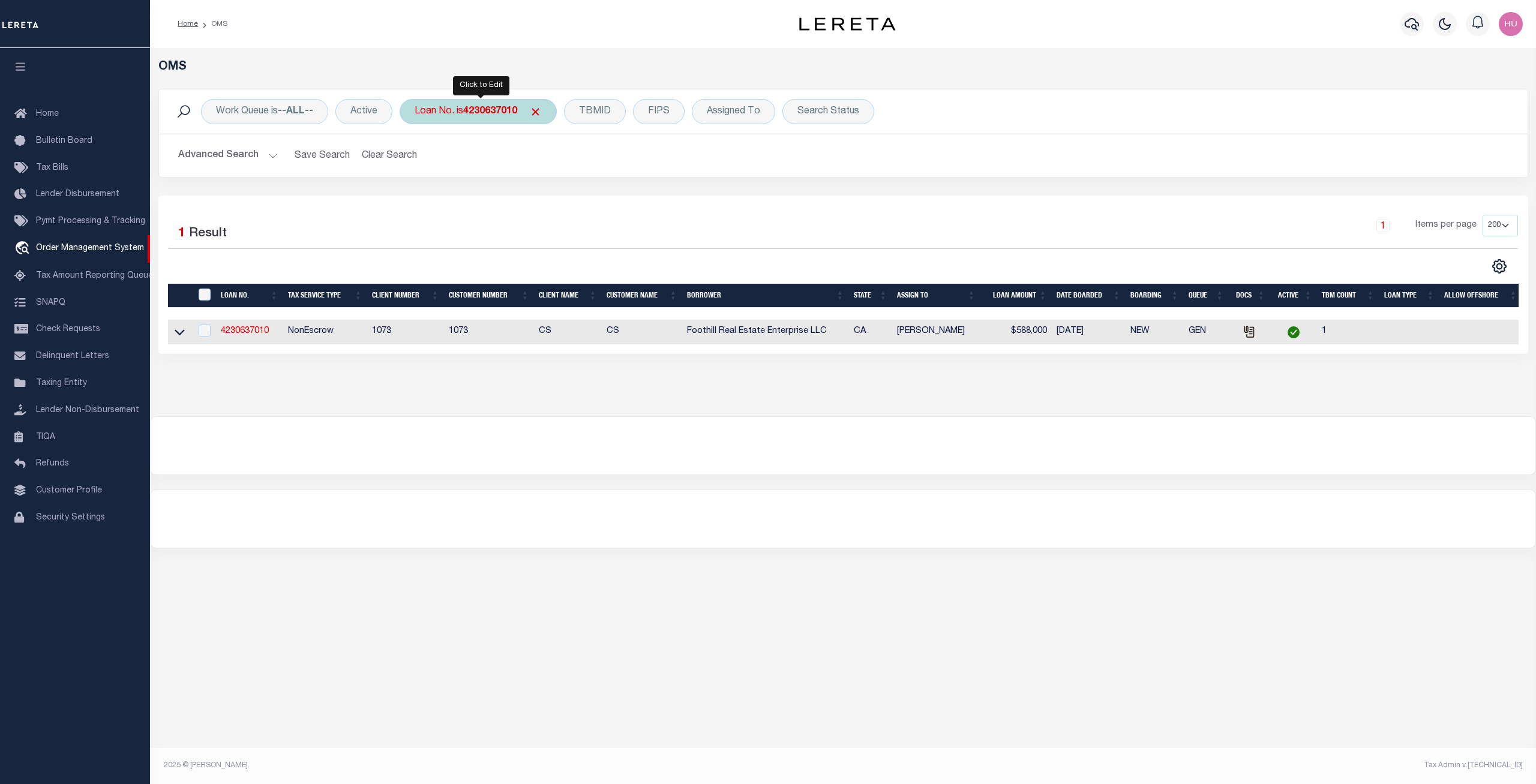
click at [506, 114] on b "4230637010" at bounding box center [490, 111] width 54 height 10
type input "303554308"
click at [572, 197] on input "Apply" at bounding box center [574, 197] width 35 height 20
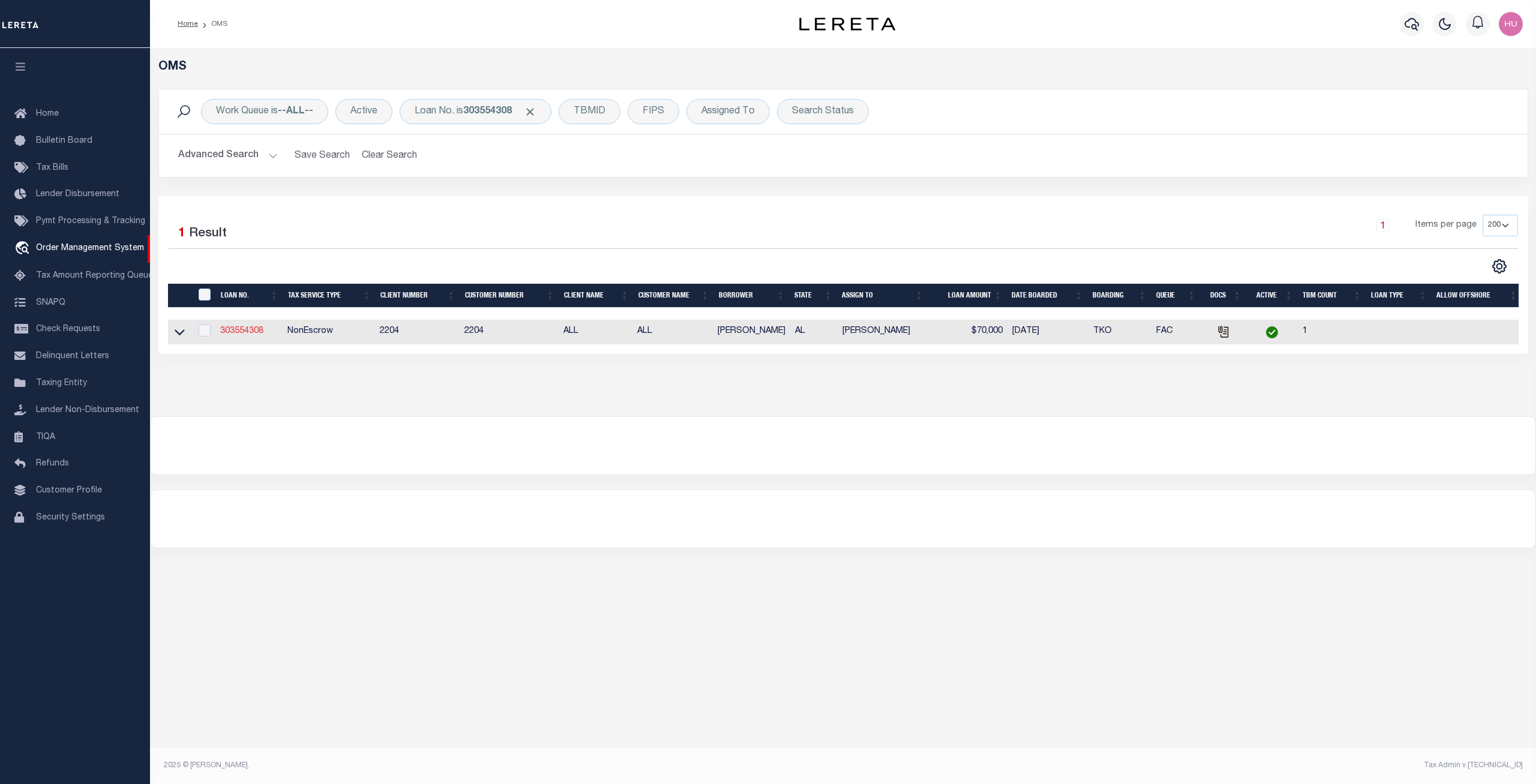
click at [251, 331] on link "303554308" at bounding box center [241, 331] width 43 height 9
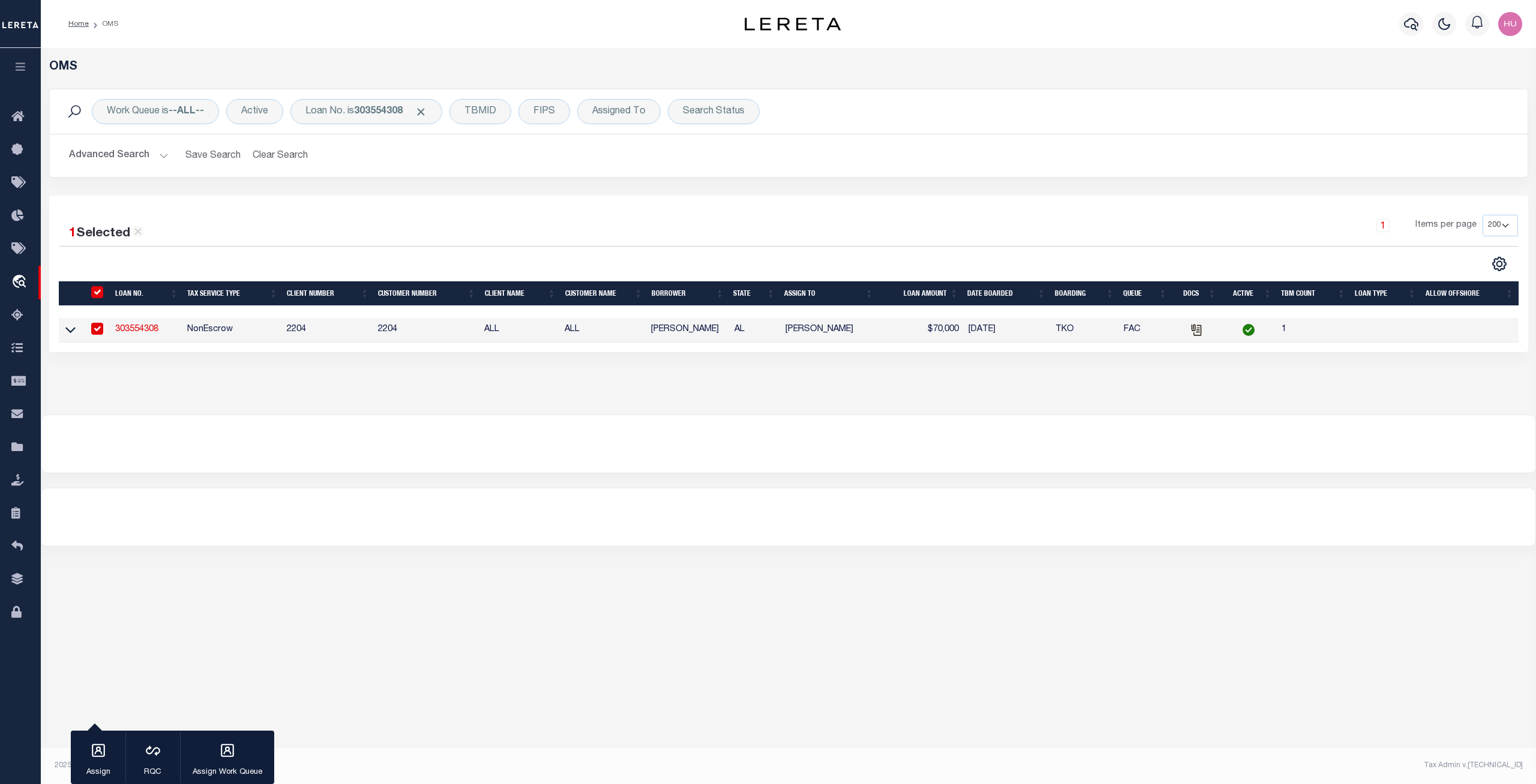
type input "303554308"
type input "[PERSON_NAME]"
select select
type input "[STREET_ADDRESS]"
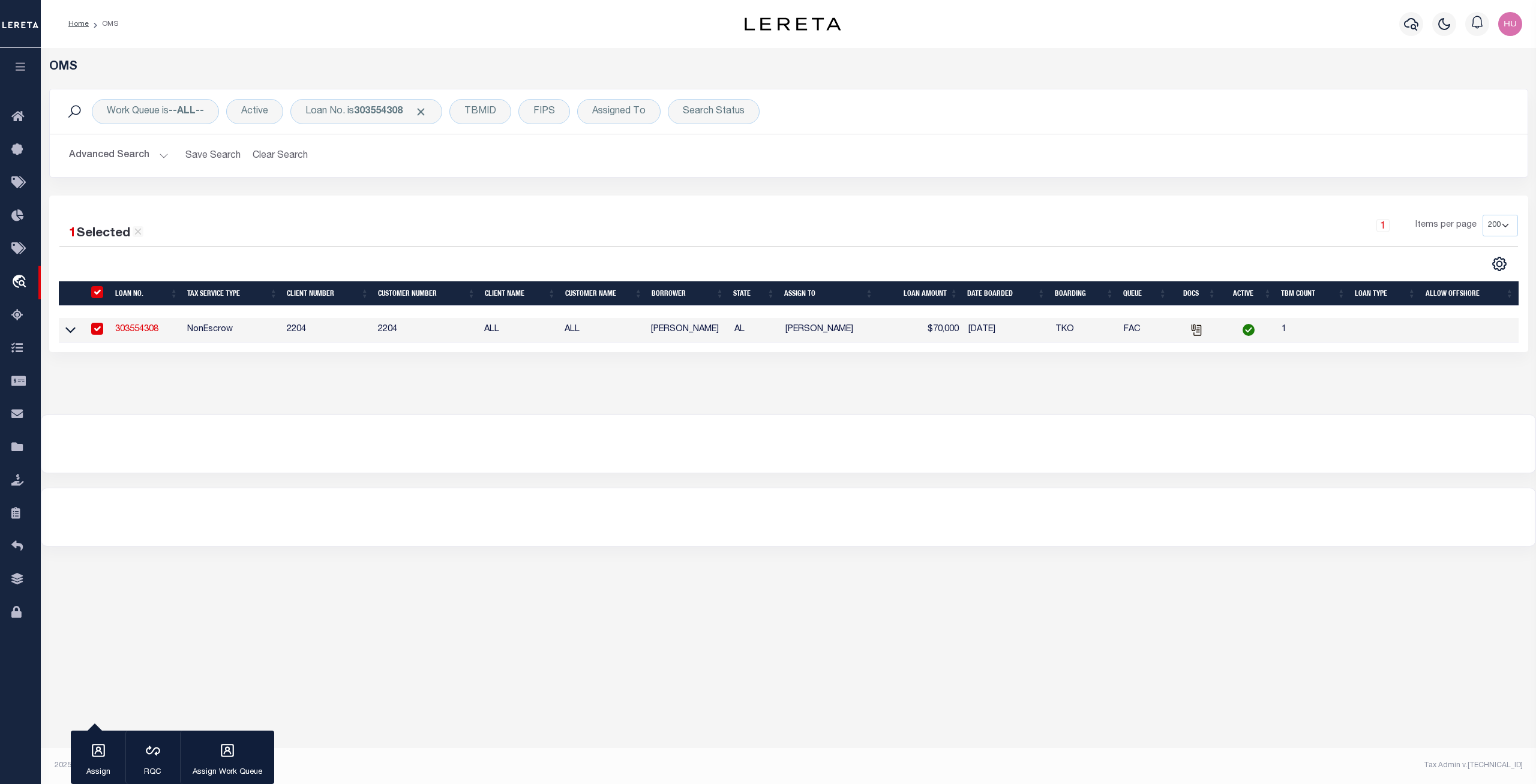
type input "[GEOGRAPHIC_DATA], [GEOGRAPHIC_DATA] 36089"
select select
select select "NonEscrow"
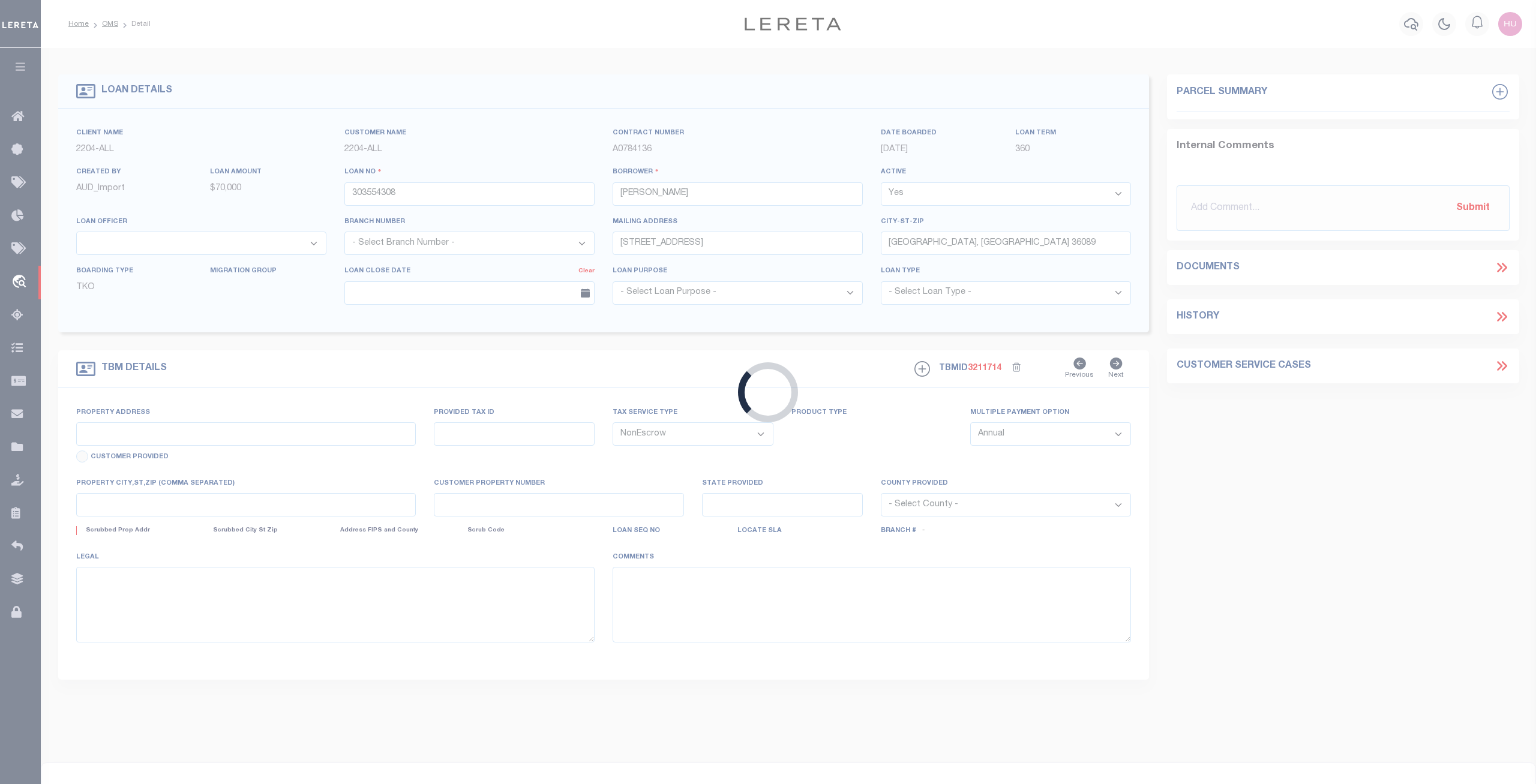
type input "1289 COUNTY ROAD 11"
type input "09-16-06-13-0-000-005.000"
select select
type input "[GEOGRAPHIC_DATA], [GEOGRAPHIC_DATA] 36089"
type input "AL"
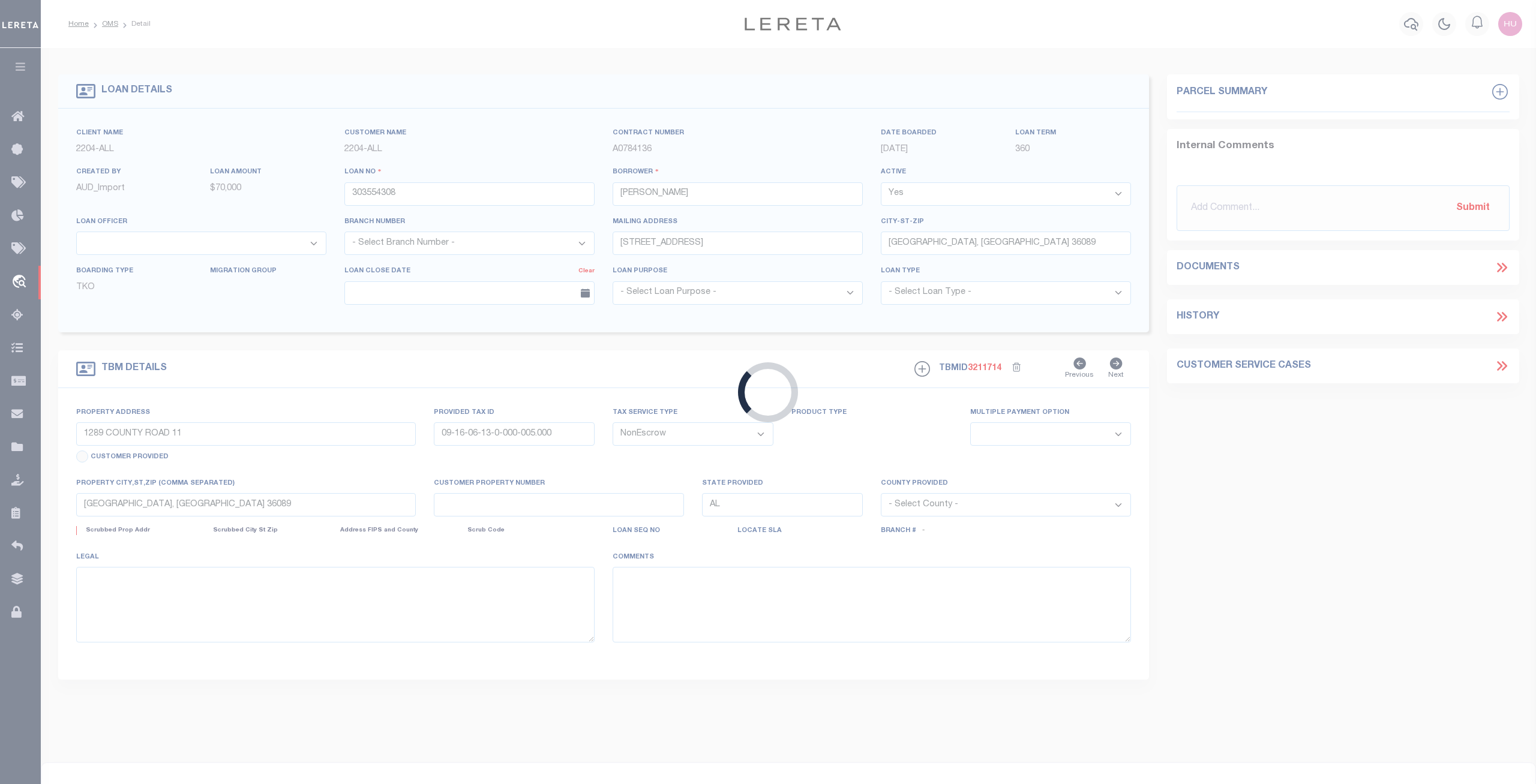
select select
type textarea "[STREET_ADDRESS]"
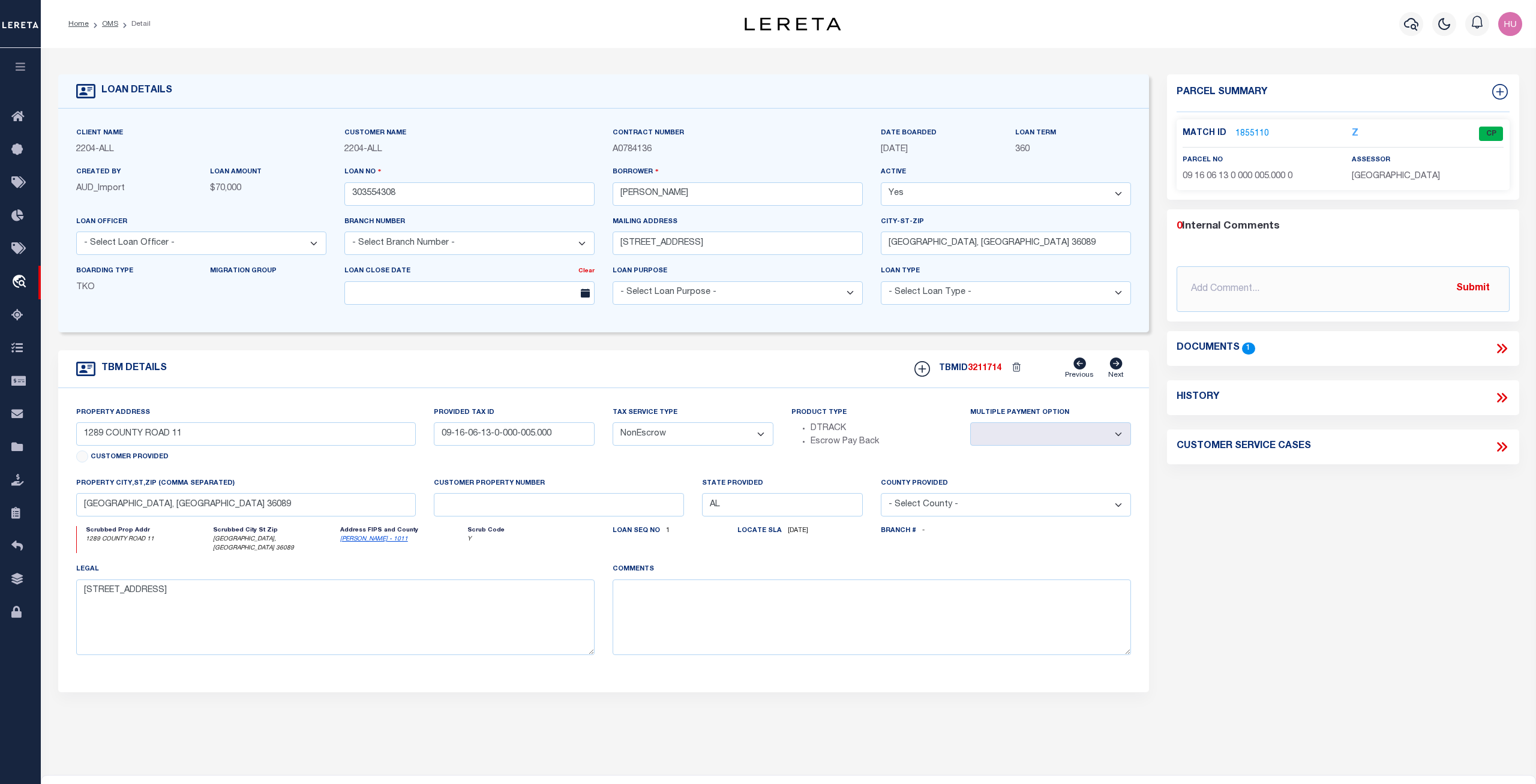
click at [1273, 133] on div "Match ID 1855110" at bounding box center [1258, 133] width 151 height 13
click at [1251, 131] on link "1855110" at bounding box center [1251, 134] width 33 height 13
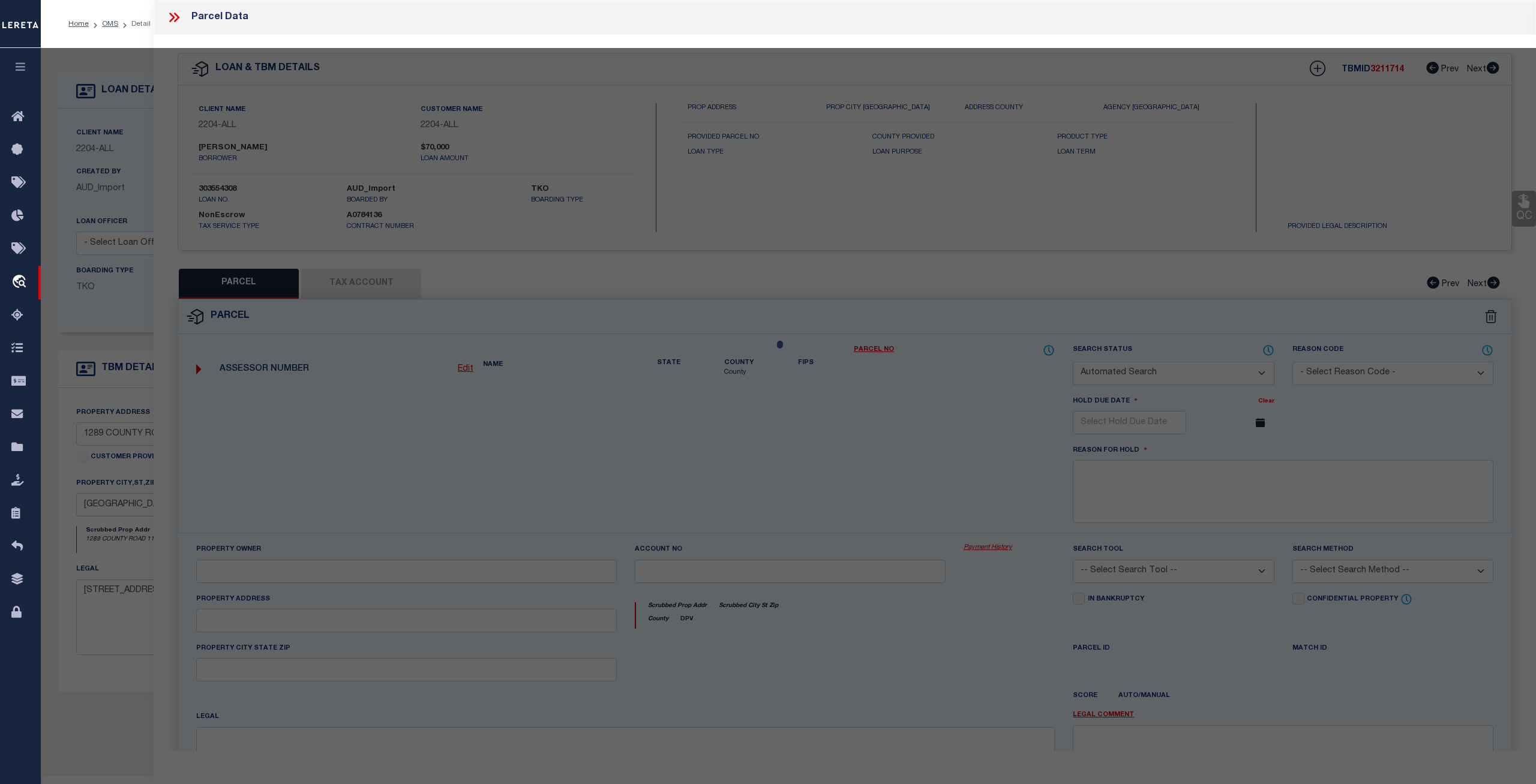
checkbox input "false"
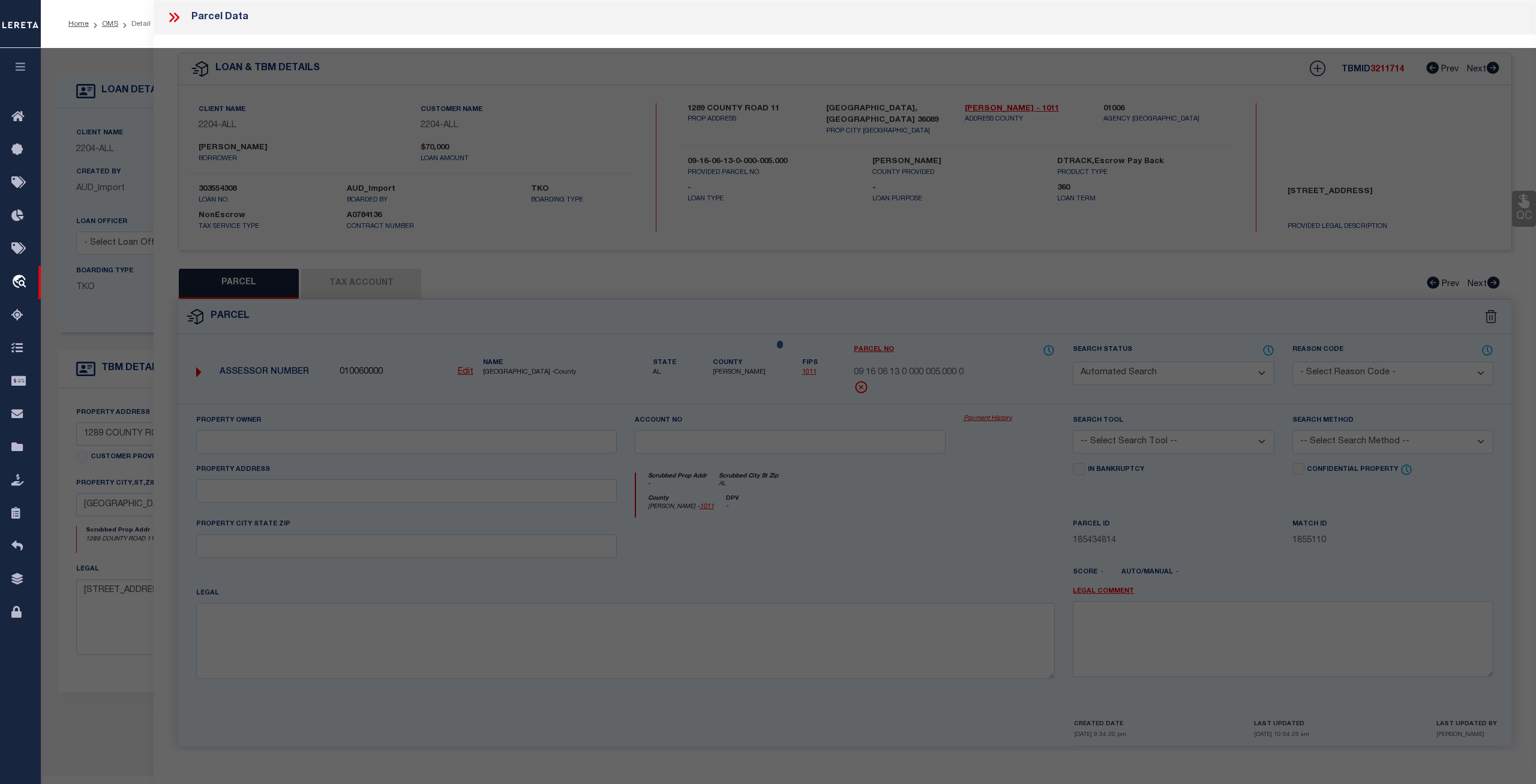
select select "CP"
type input "KING SHARON ELAINE"
select select
checkbox input "false"
type input "AL"
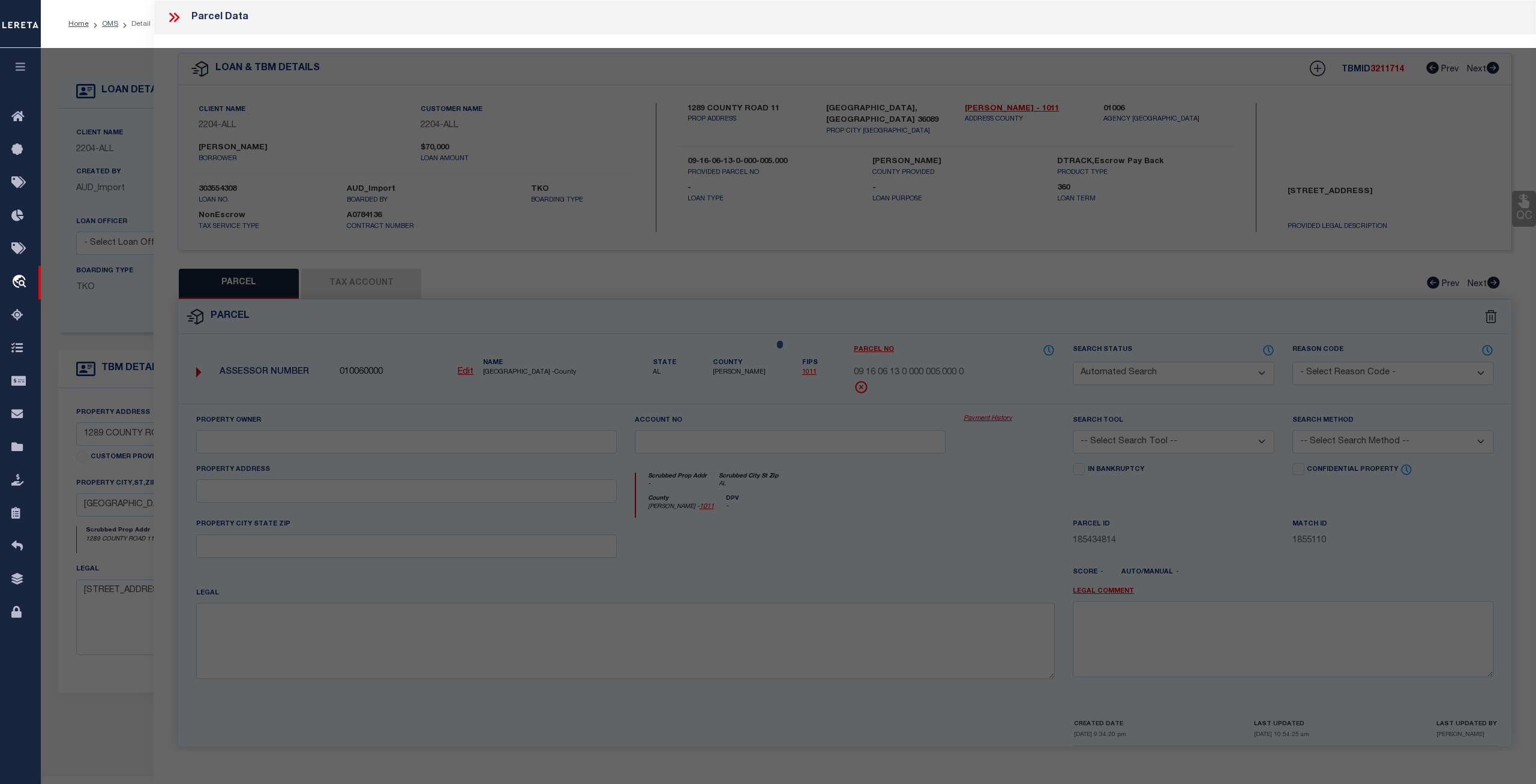
type textarea "2.94 AC PARCEL [PERSON_NAME] & [PERSON_NAME] PROPERTYPB. 2 PG. 132SEC 13 T12 R22"
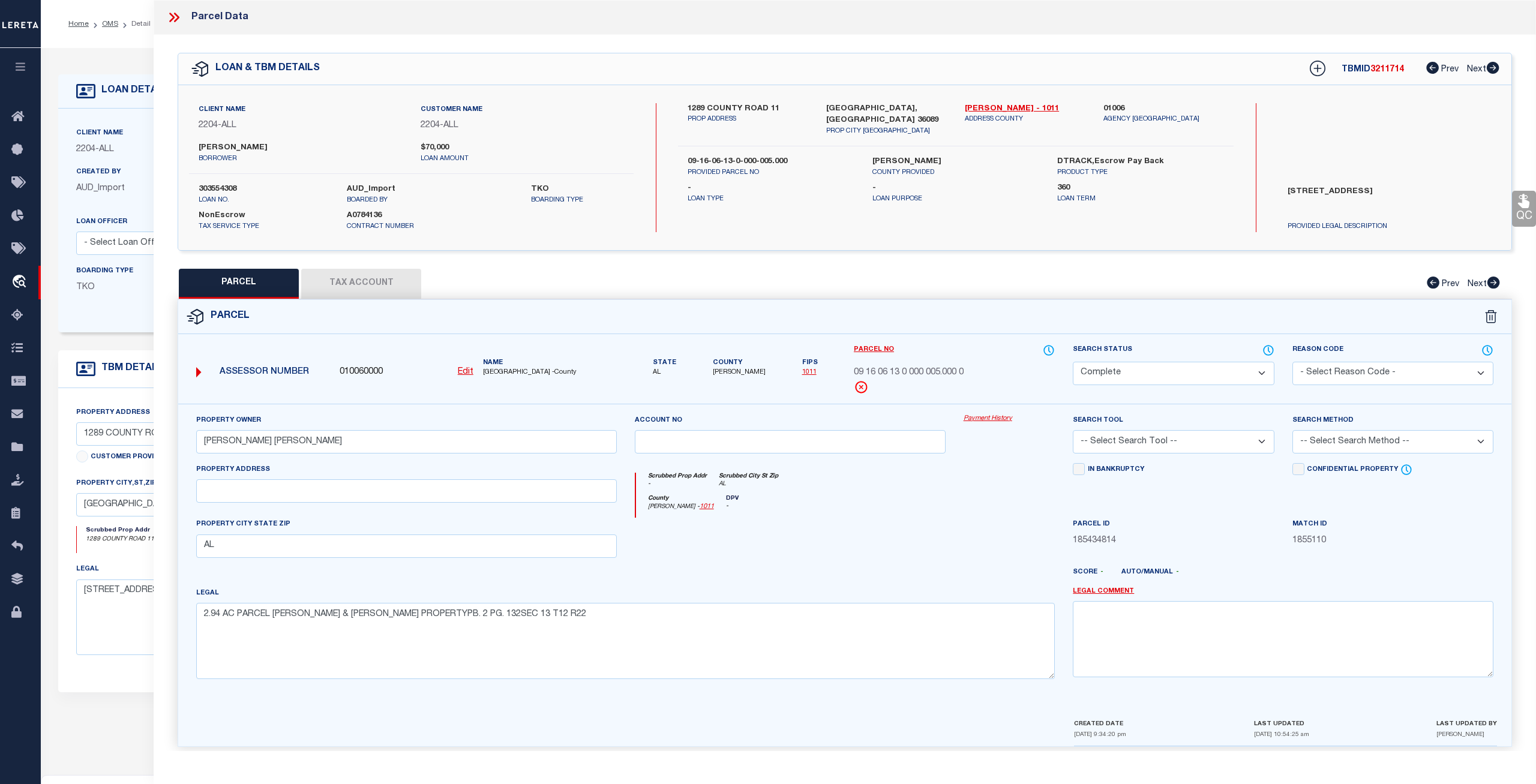
click at [982, 420] on link "Payment History" at bounding box center [1009, 419] width 92 height 10
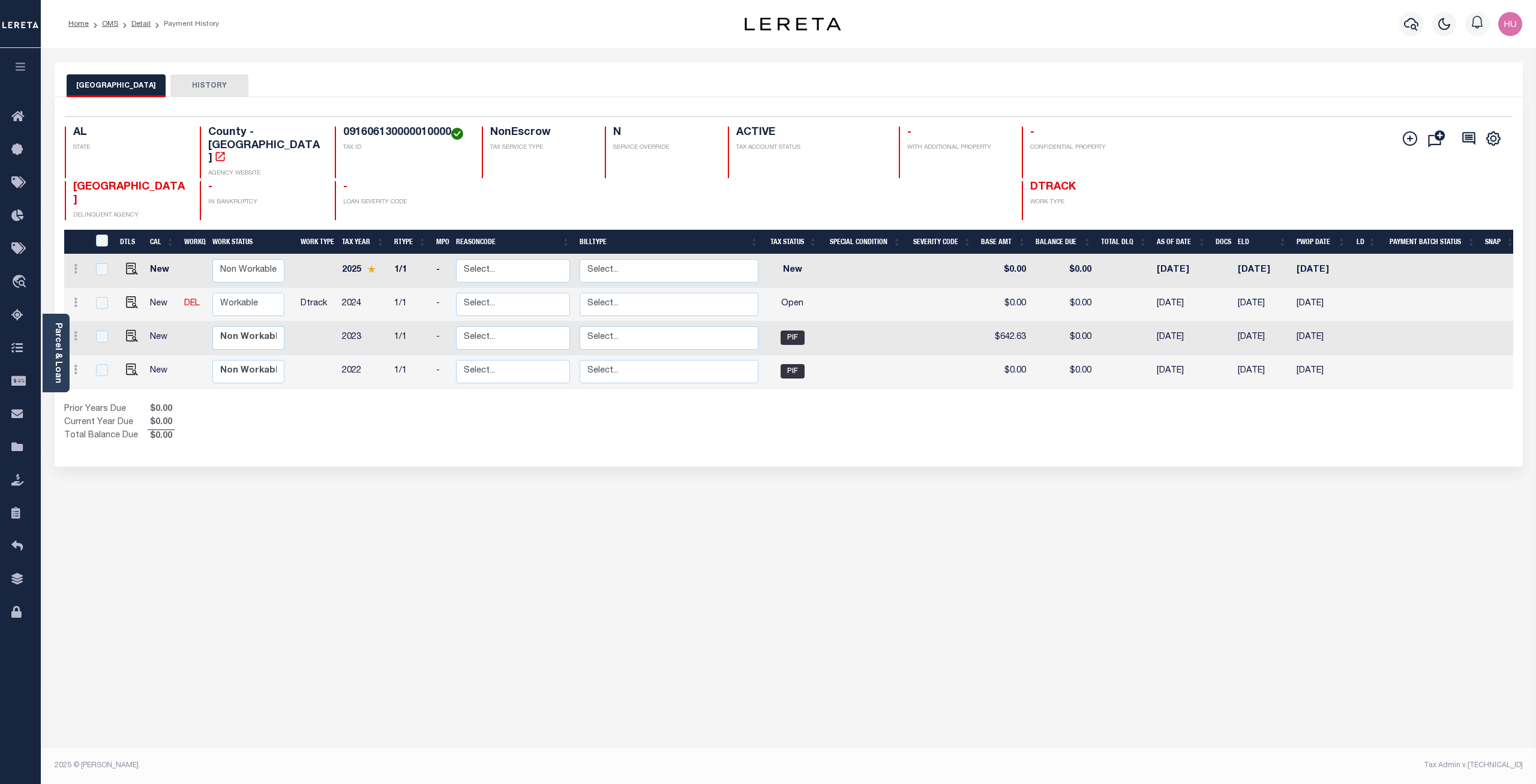
click at [576, 405] on div "Prior Years Due $0.00 Current Year Due $0.00 Total Balance Due $0.00" at bounding box center [426, 423] width 725 height 40
click at [1412, 140] on icon at bounding box center [1410, 138] width 6 height 6
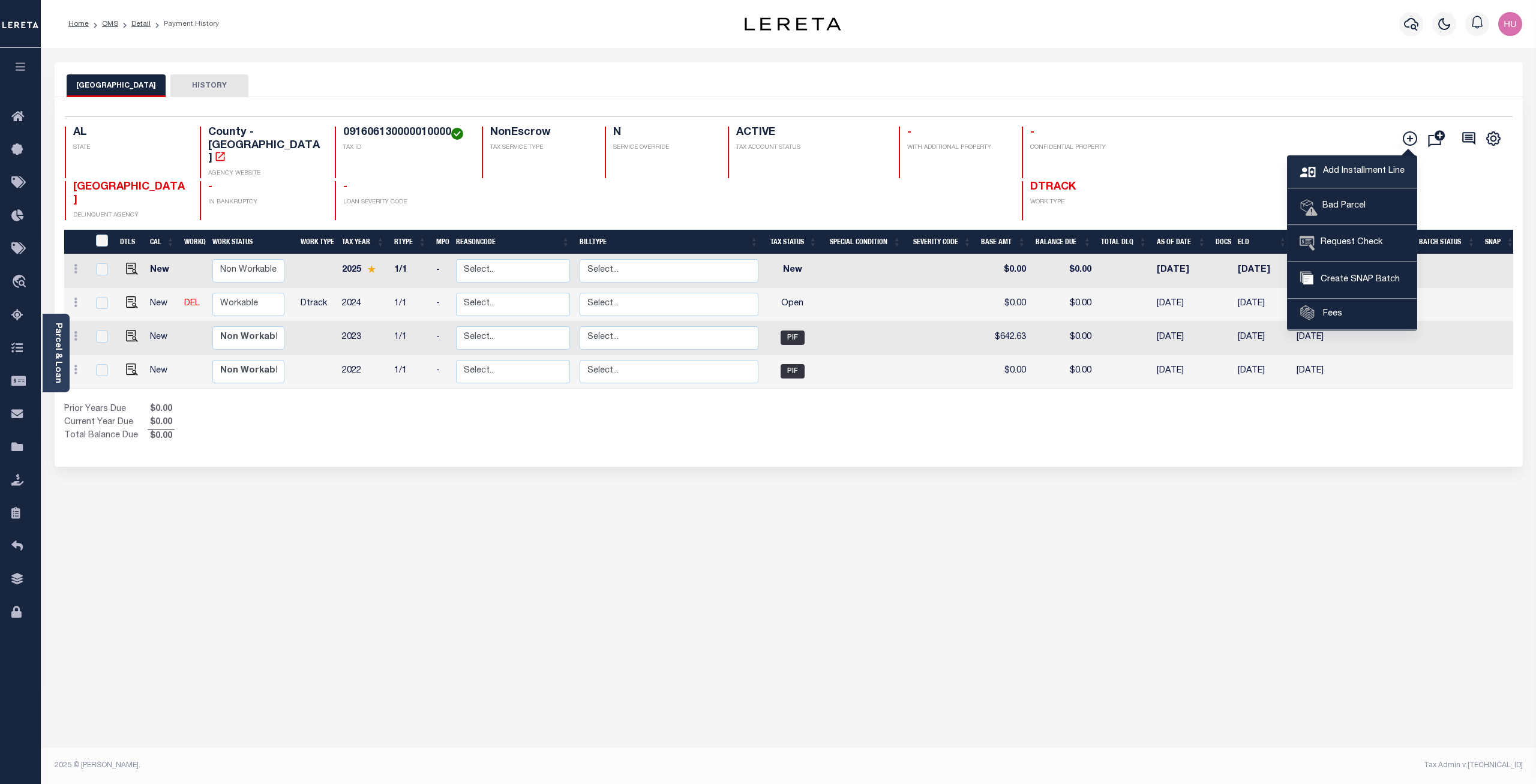
click at [1347, 169] on span "Add Installment Line" at bounding box center [1361, 171] width 84 height 13
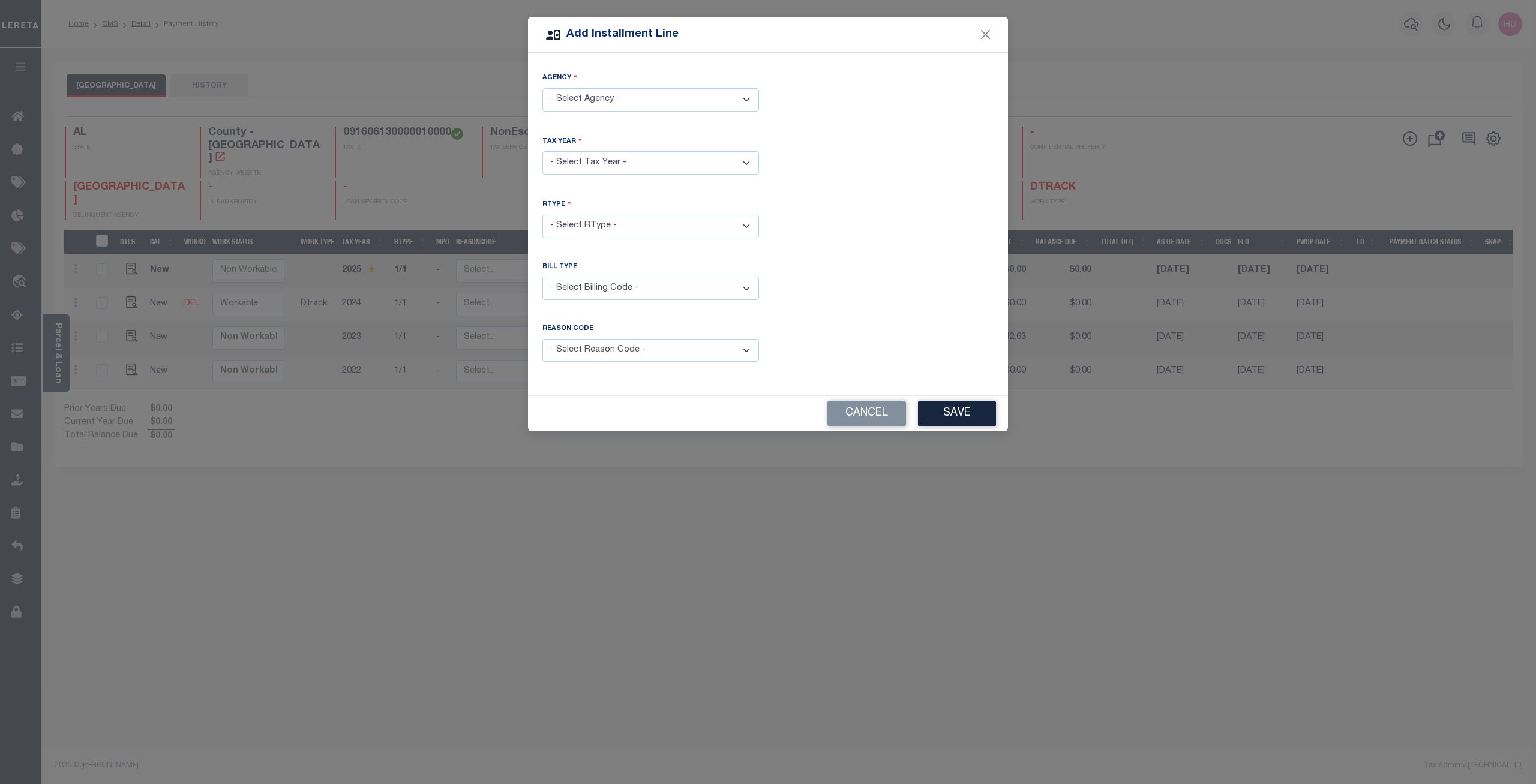
click at [542, 88] on select "- Select Agency - [GEOGRAPHIC_DATA] - County" at bounding box center [650, 99] width 216 height 23
select select "101100000"
click option "[GEOGRAPHIC_DATA] - County" at bounding box center [0, 0] width 0 height 0
click at [542, 151] on select "- Select Year - 2005 2006 2007 2008 2009 2010 2011 2012 2013 2014 2015 2016 201…" at bounding box center [650, 162] width 216 height 23
select select "2025"
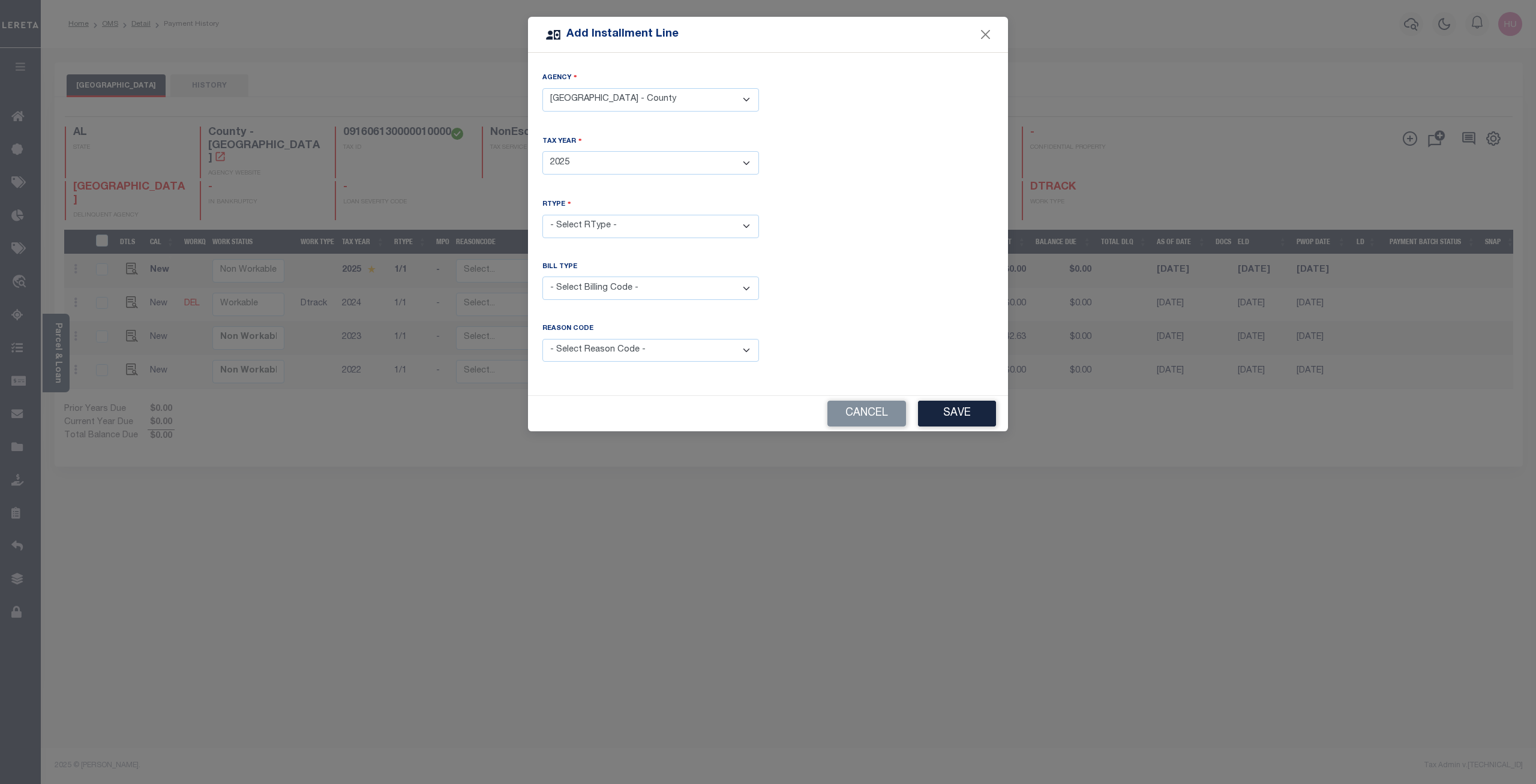
click option "2025" at bounding box center [0, 0] width 0 height 0
click at [880, 417] on button "Cancel" at bounding box center [867, 414] width 79 height 26
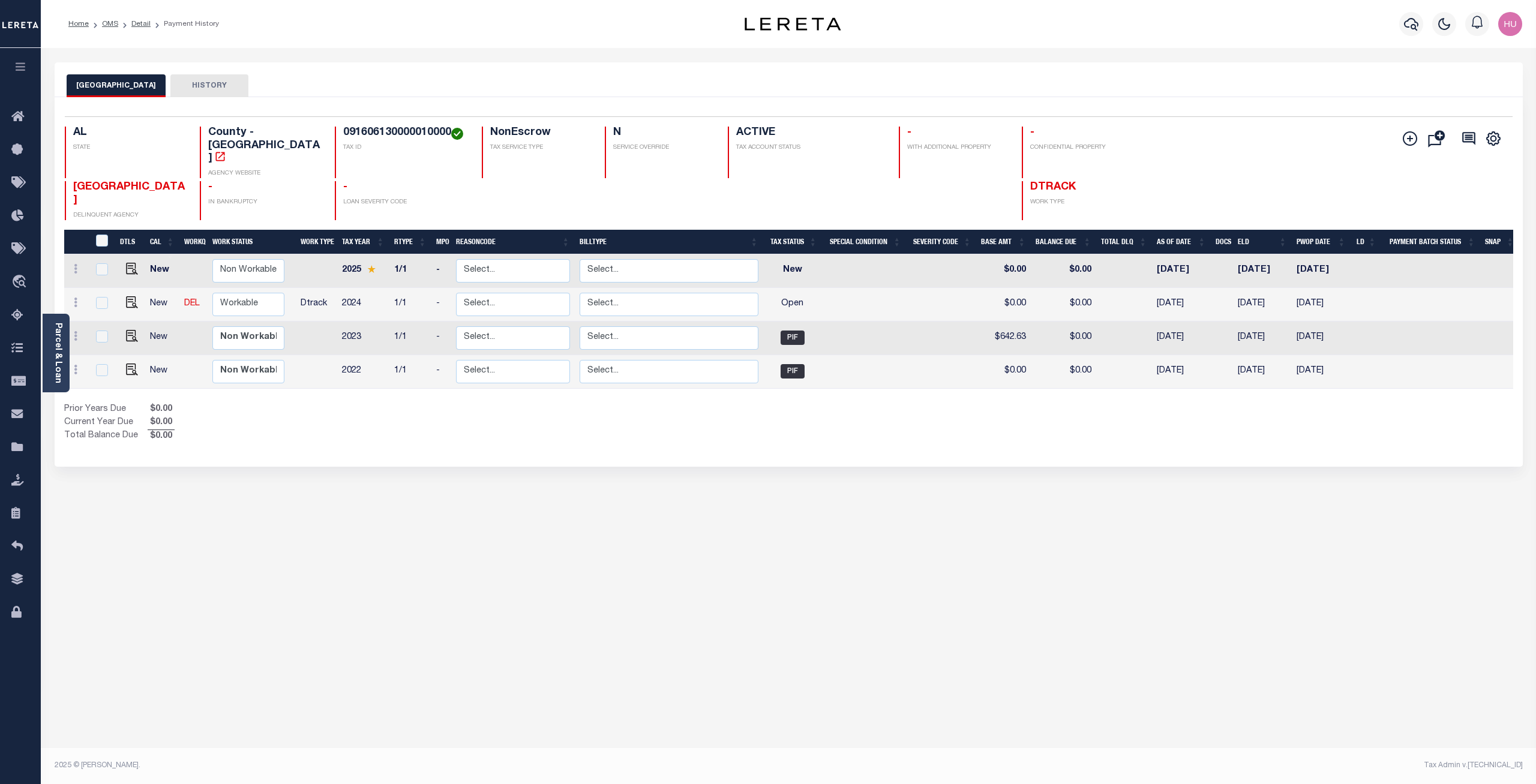
click at [926, 416] on div "Show Tax Lines before Bill Release Date Prior Years Due $0.00 Current Year Due …" at bounding box center [788, 423] width 1449 height 40
